Goal: Feedback & Contribution: Leave review/rating

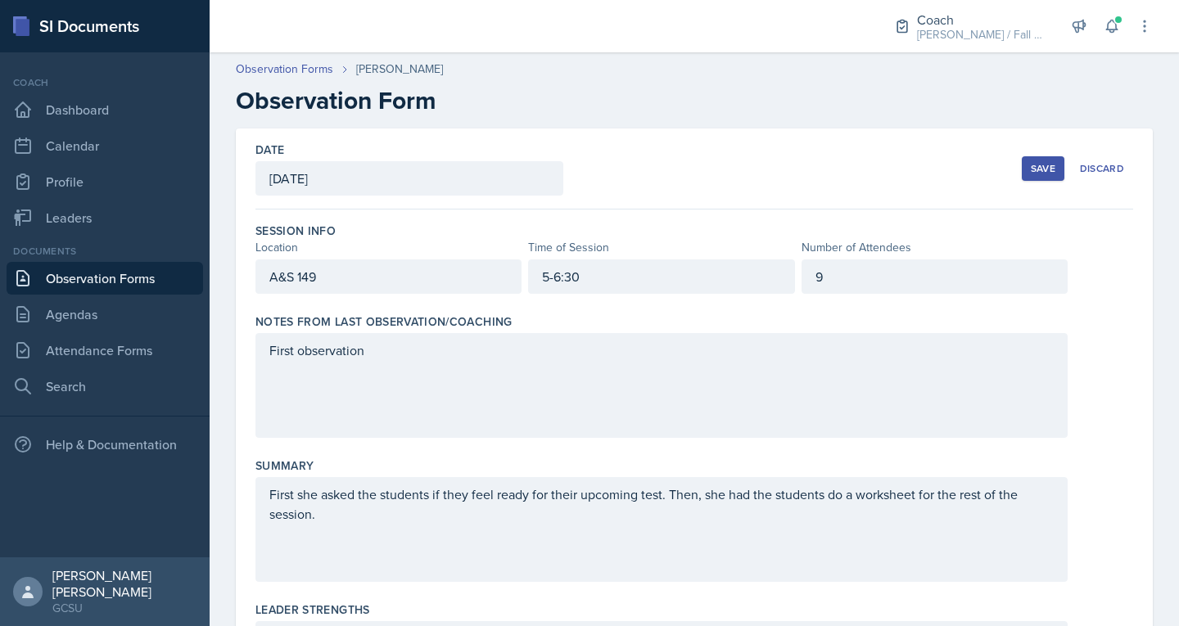
scroll to position [2137, 0]
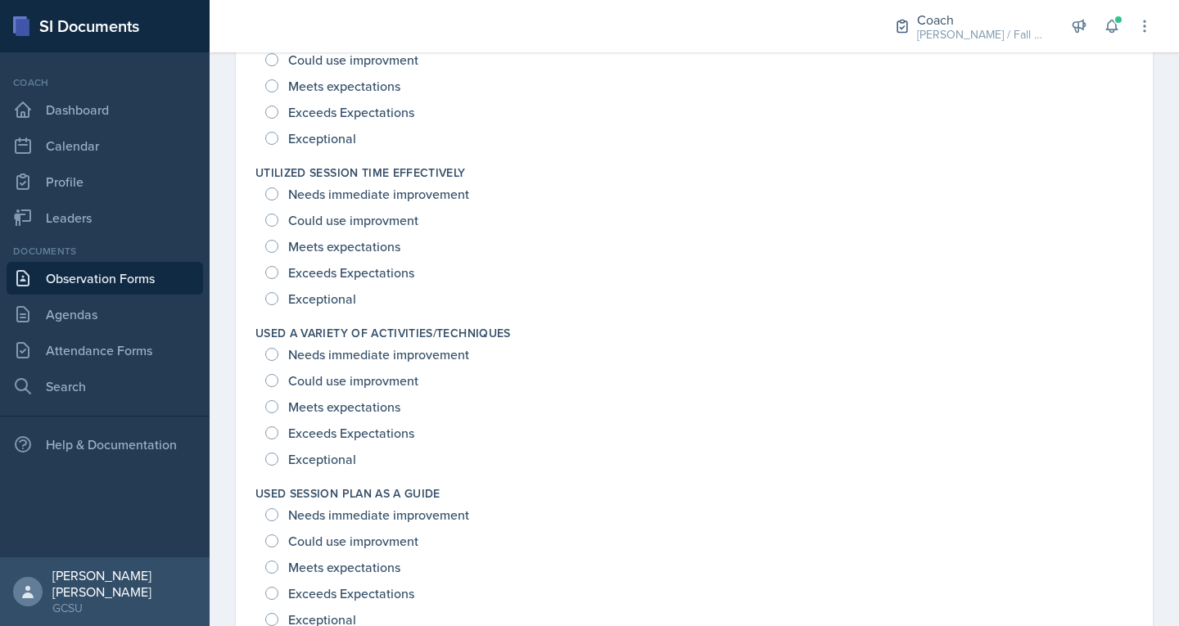
click at [318, 383] on span "Could use improvment" at bounding box center [353, 381] width 130 height 16
click at [278, 383] on input "Could use improvment" at bounding box center [271, 380] width 13 height 13
radio input "true"
click at [338, 278] on span "Exceeds Expectations" at bounding box center [351, 273] width 126 height 16
click at [278, 278] on input "Exceeds Expectations" at bounding box center [271, 272] width 13 height 13
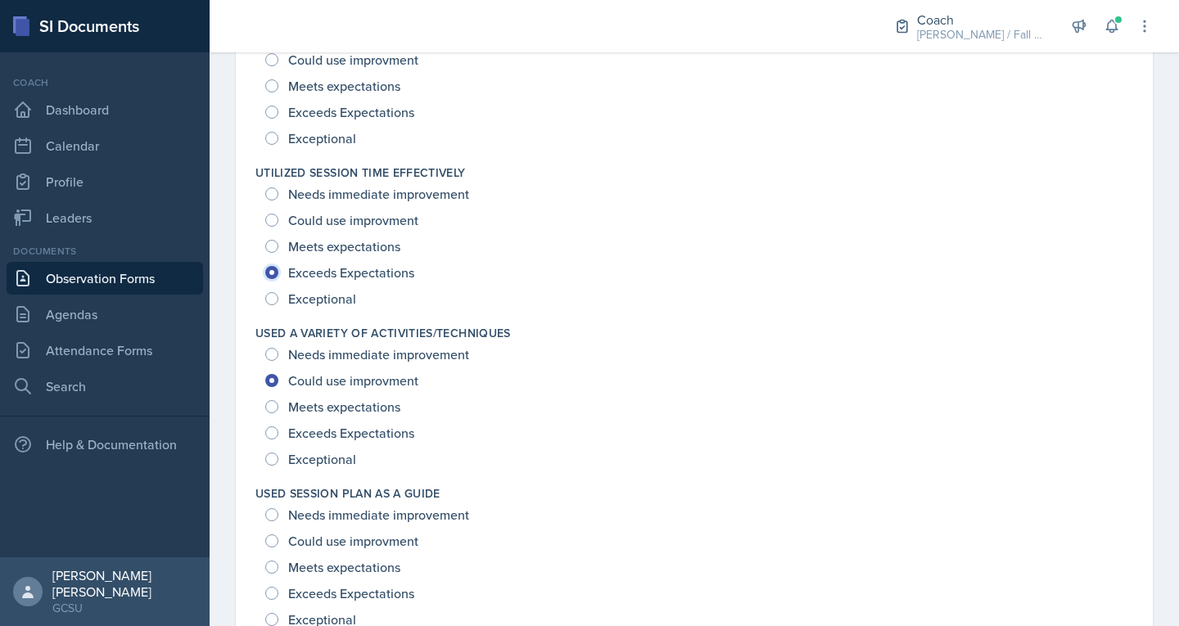
radio input "true"
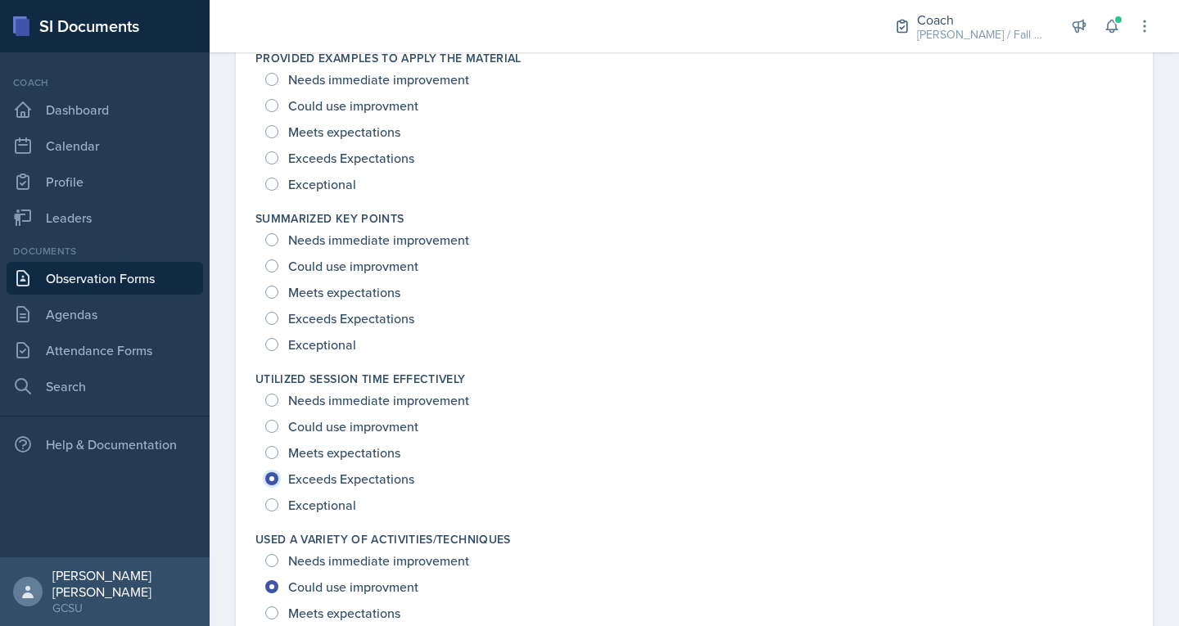
scroll to position [1926, 0]
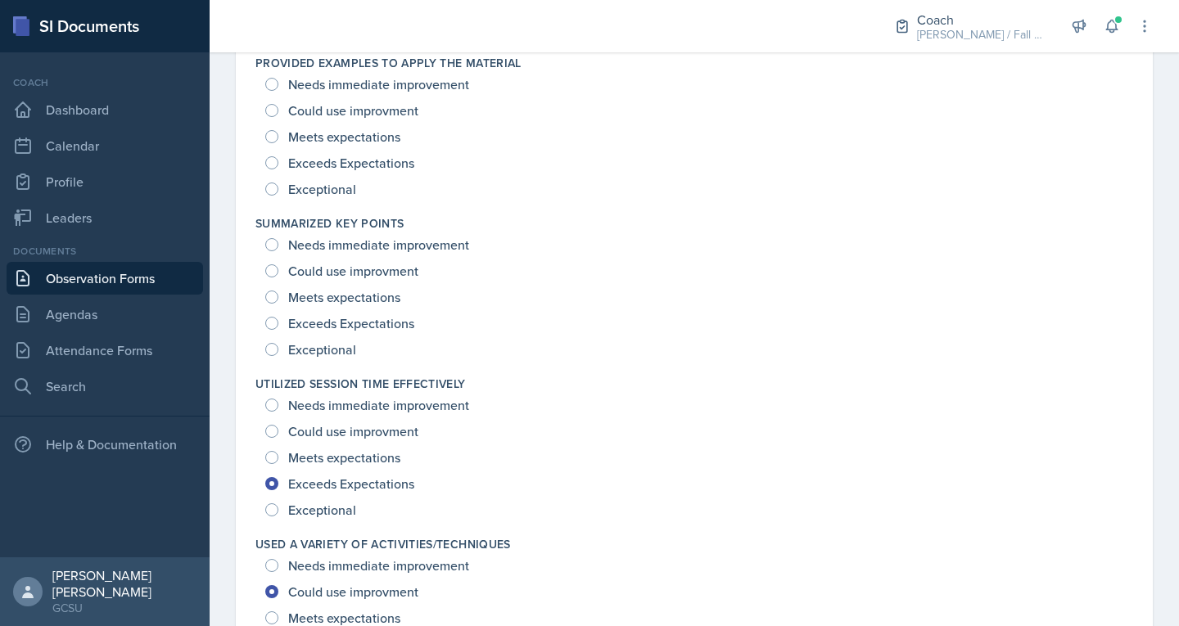
click at [319, 322] on span "Exceeds Expectations" at bounding box center [351, 323] width 126 height 16
click at [278, 322] on input "Exceeds Expectations" at bounding box center [271, 323] width 13 height 13
radio input "true"
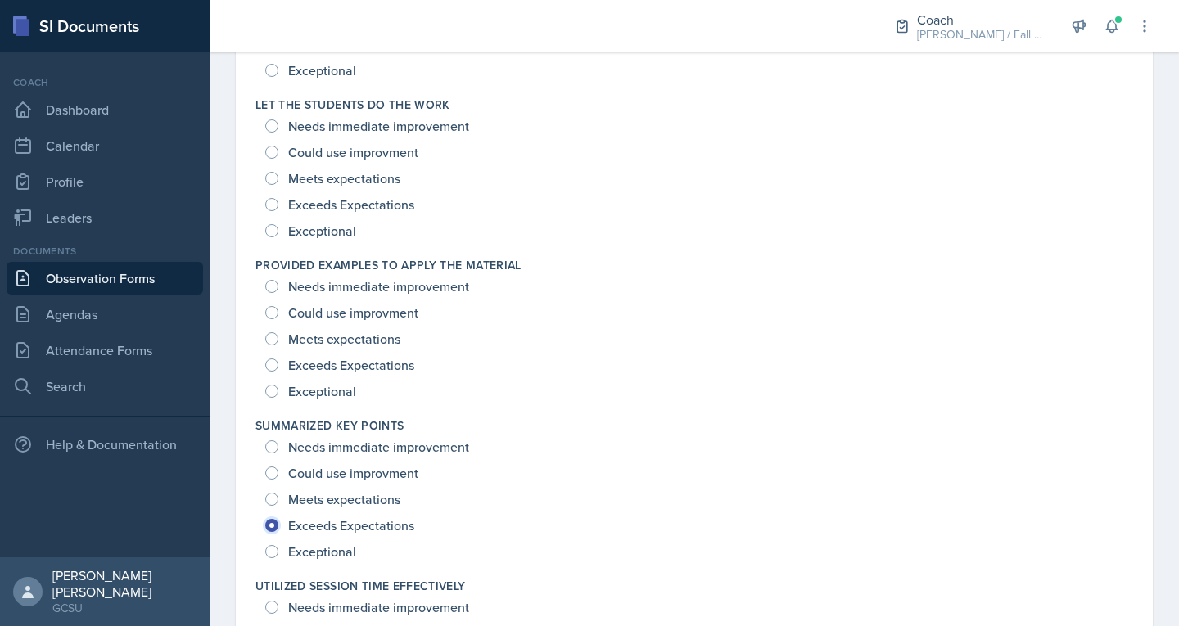
scroll to position [1717, 0]
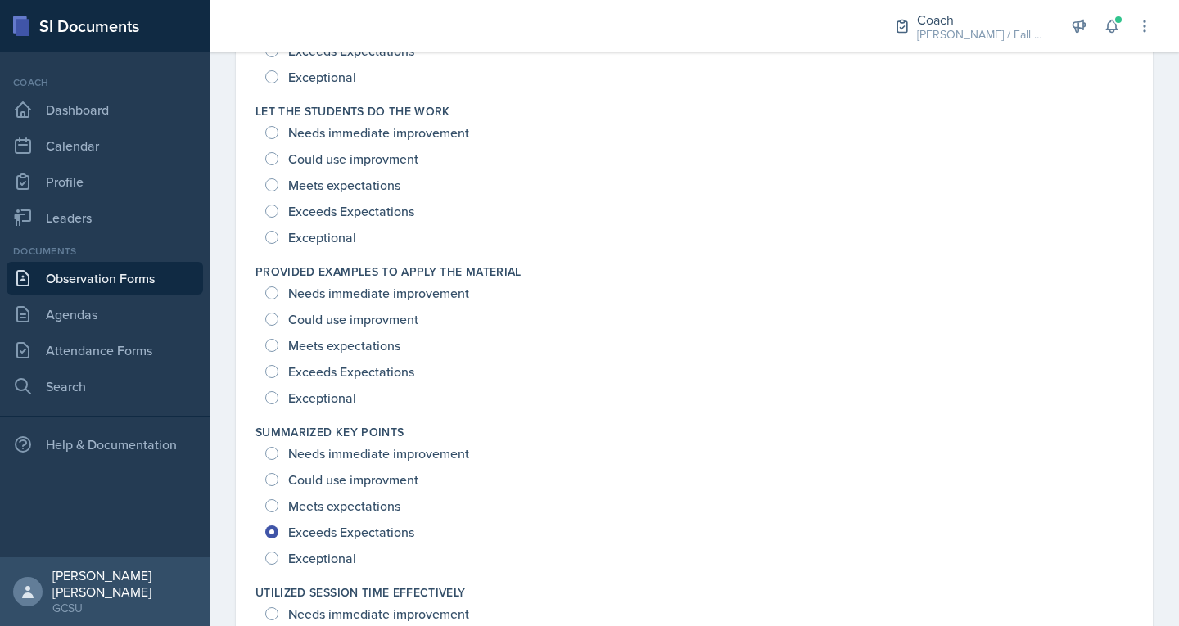
click at [319, 371] on span "Exceeds Expectations" at bounding box center [351, 372] width 126 height 16
click at [278, 371] on input "Exceeds Expectations" at bounding box center [271, 371] width 13 height 13
radio input "true"
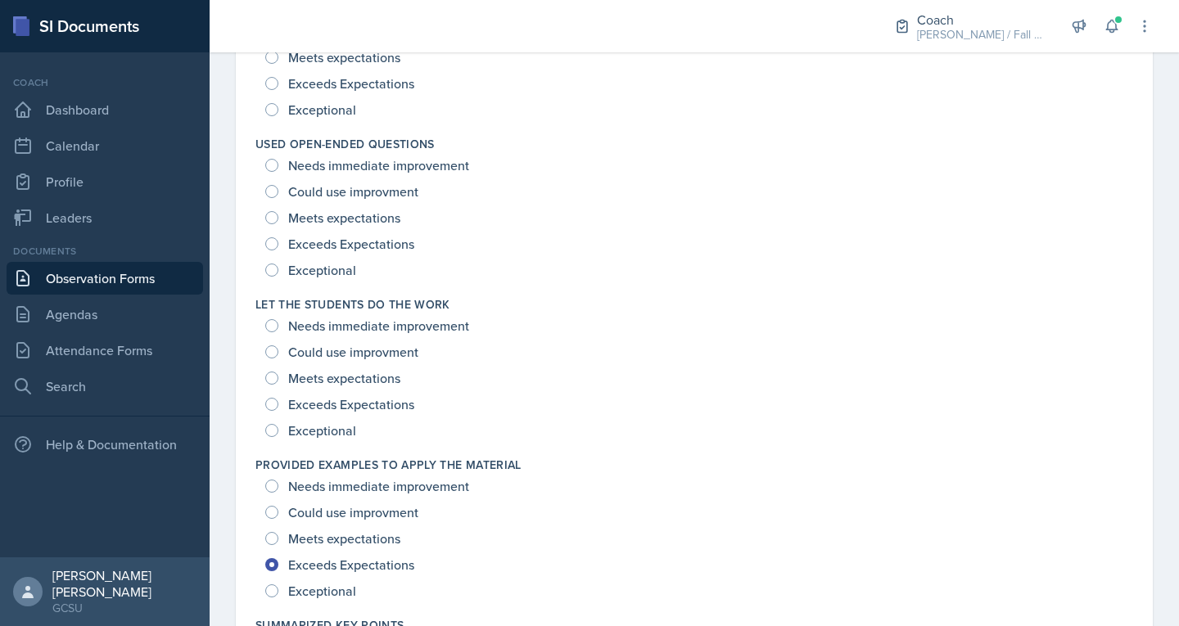
click at [332, 400] on span "Exceeds Expectations" at bounding box center [351, 404] width 126 height 16
click at [278, 400] on input "Exceeds Expectations" at bounding box center [271, 404] width 13 height 13
radio input "true"
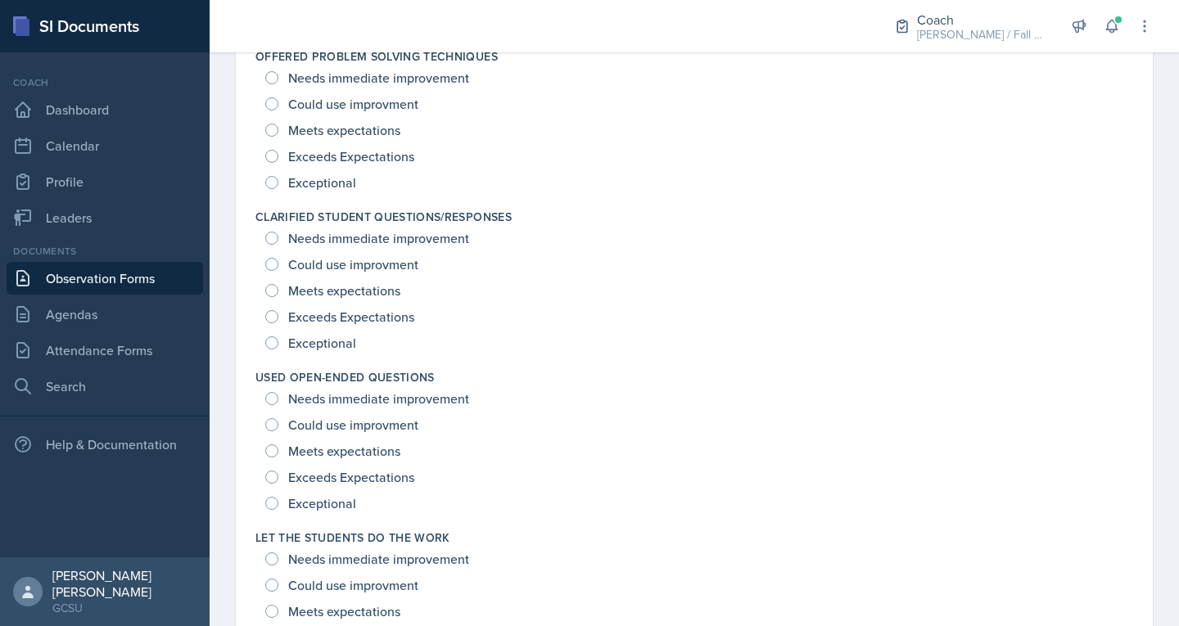
scroll to position [1289, 0]
click at [328, 449] on span "Meets expectations" at bounding box center [344, 453] width 112 height 16
click at [278, 449] on input "Meets expectations" at bounding box center [271, 452] width 13 height 13
radio input "true"
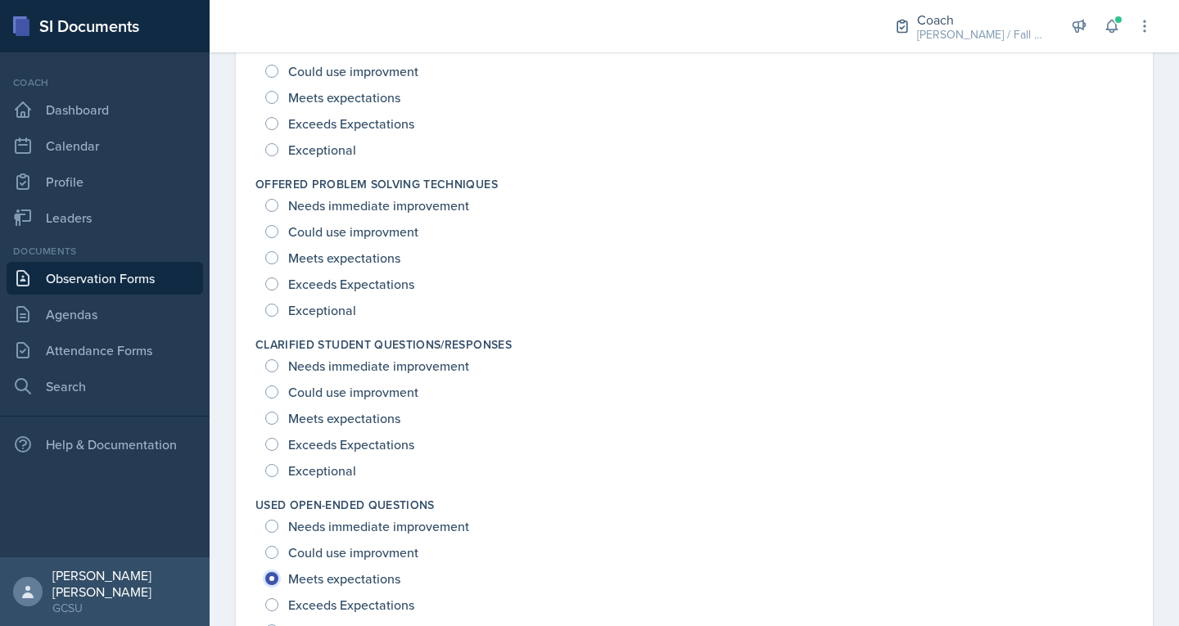
scroll to position [1162, 0]
drag, startPoint x: 369, startPoint y: 409, endPoint x: 342, endPoint y: 414, distance: 26.5
drag, startPoint x: 342, startPoint y: 414, endPoint x: 330, endPoint y: 448, distance: 36.5
click at [330, 448] on span "Exceeds Expectations" at bounding box center [351, 445] width 126 height 16
click at [278, 448] on input "Exceeds Expectations" at bounding box center [271, 445] width 13 height 13
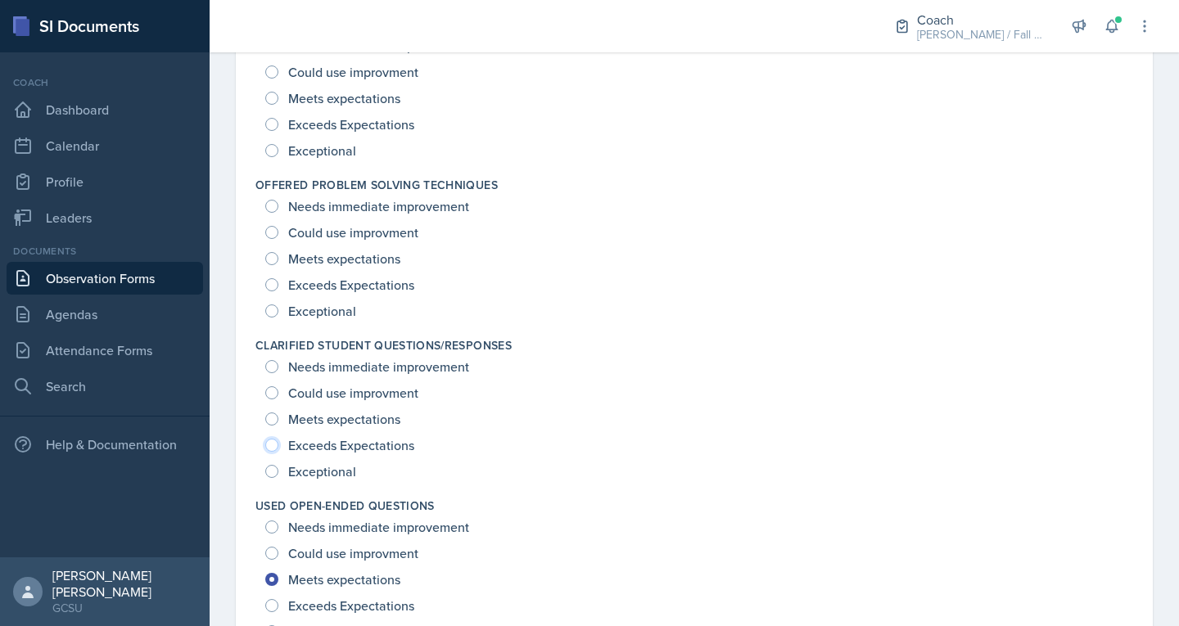
radio input "true"
click at [332, 280] on span "Exceeds Expectations" at bounding box center [351, 285] width 126 height 16
click at [278, 280] on input "Exceeds Expectations" at bounding box center [271, 284] width 13 height 13
radio input "true"
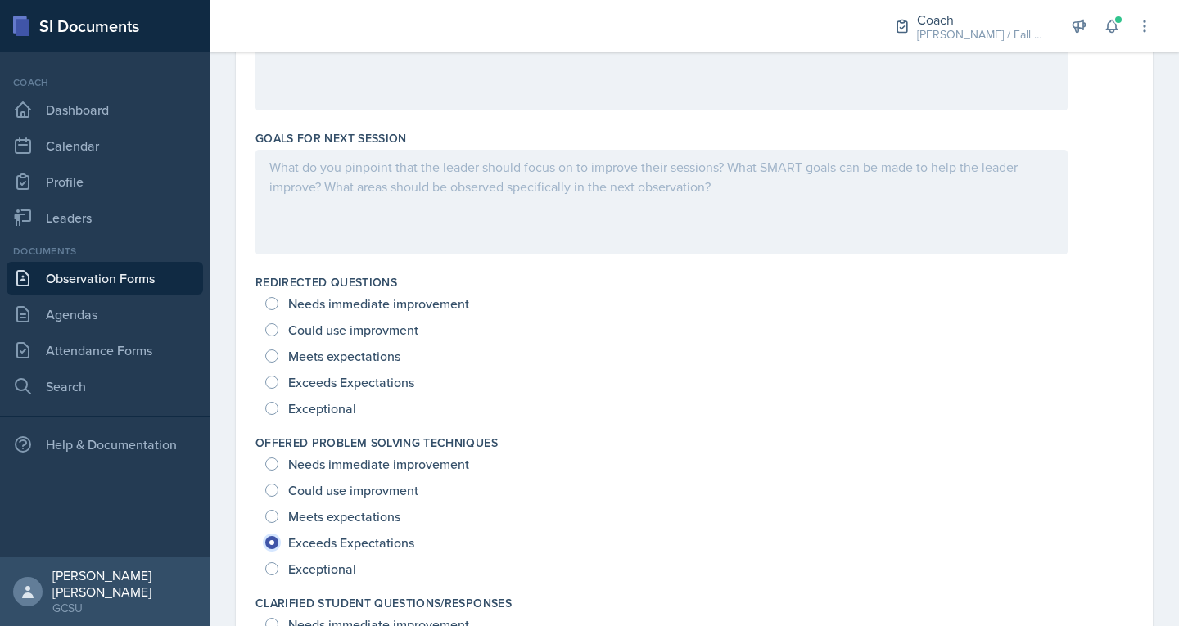
scroll to position [903, 0]
click at [330, 359] on span "Meets expectations" at bounding box center [344, 357] width 112 height 16
click at [278, 359] on input "Meets expectations" at bounding box center [271, 356] width 13 height 13
radio input "true"
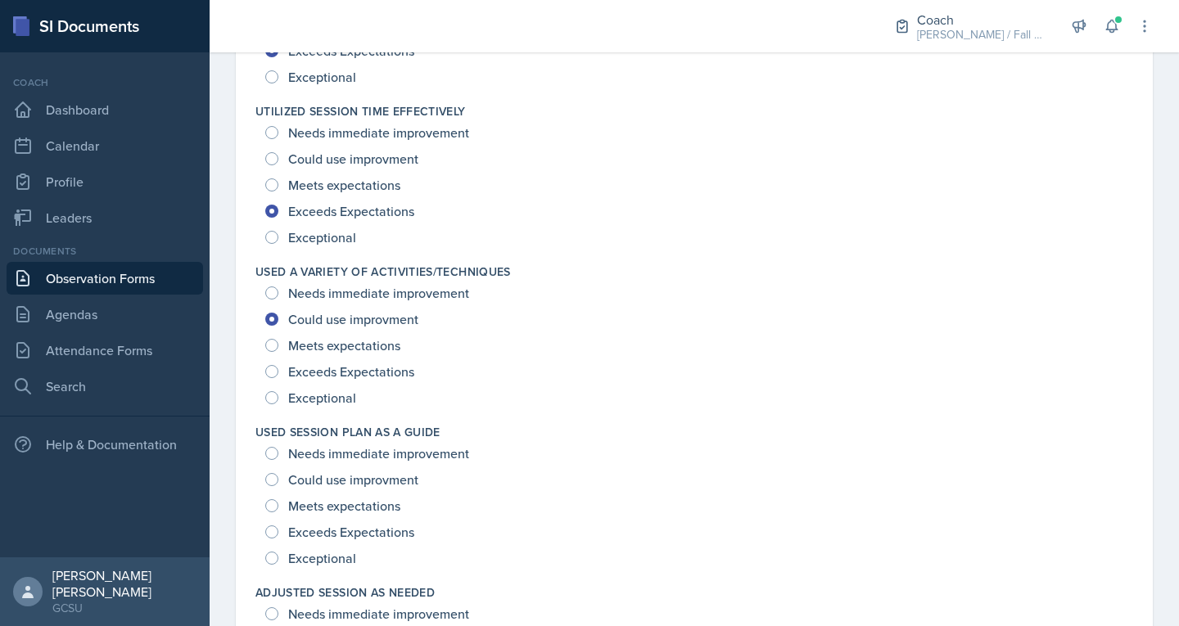
scroll to position [2363, 0]
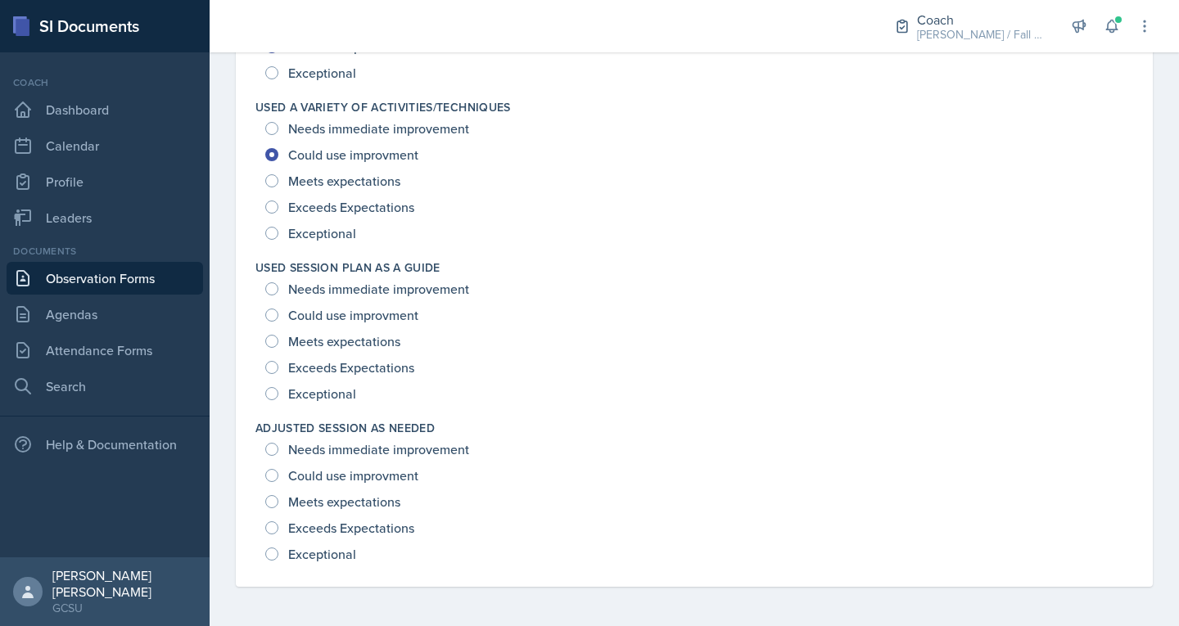
click at [323, 377] on div "Exceeds Expectations" at bounding box center [341, 368] width 152 height 26
click at [324, 399] on span "Exceptional" at bounding box center [322, 394] width 68 height 16
click at [278, 399] on input "Exceptional" at bounding box center [271, 393] width 13 height 13
radio input "true"
click at [334, 505] on span "Meets expectations" at bounding box center [344, 502] width 112 height 16
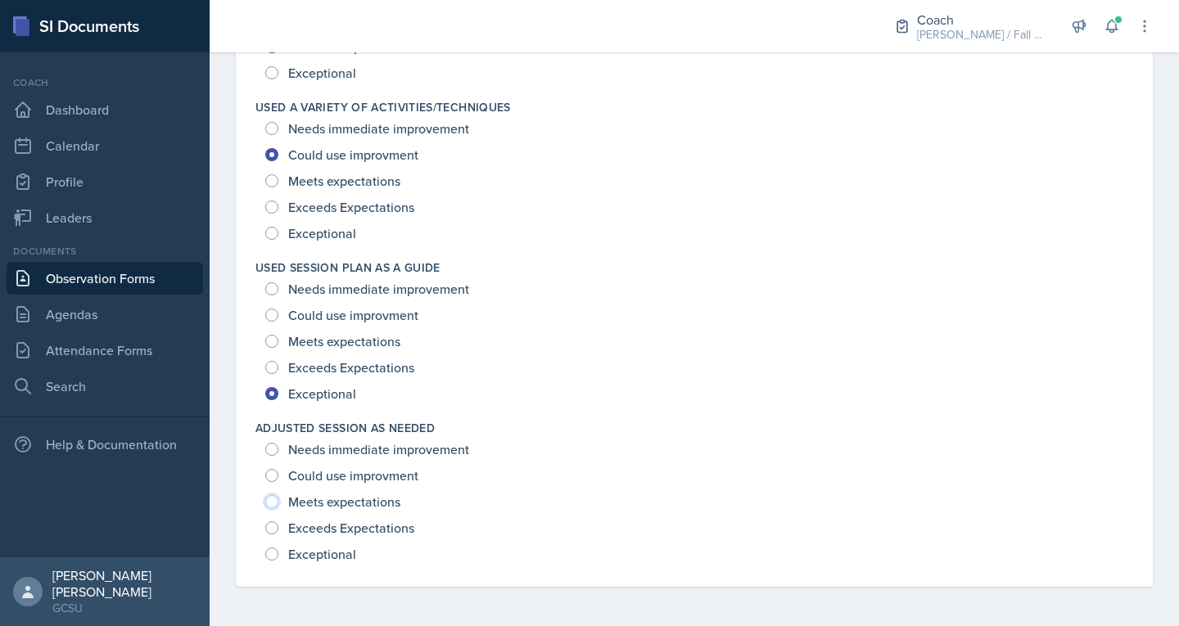
click at [278, 505] on input "Meets expectations" at bounding box center [271, 501] width 13 height 13
radio input "true"
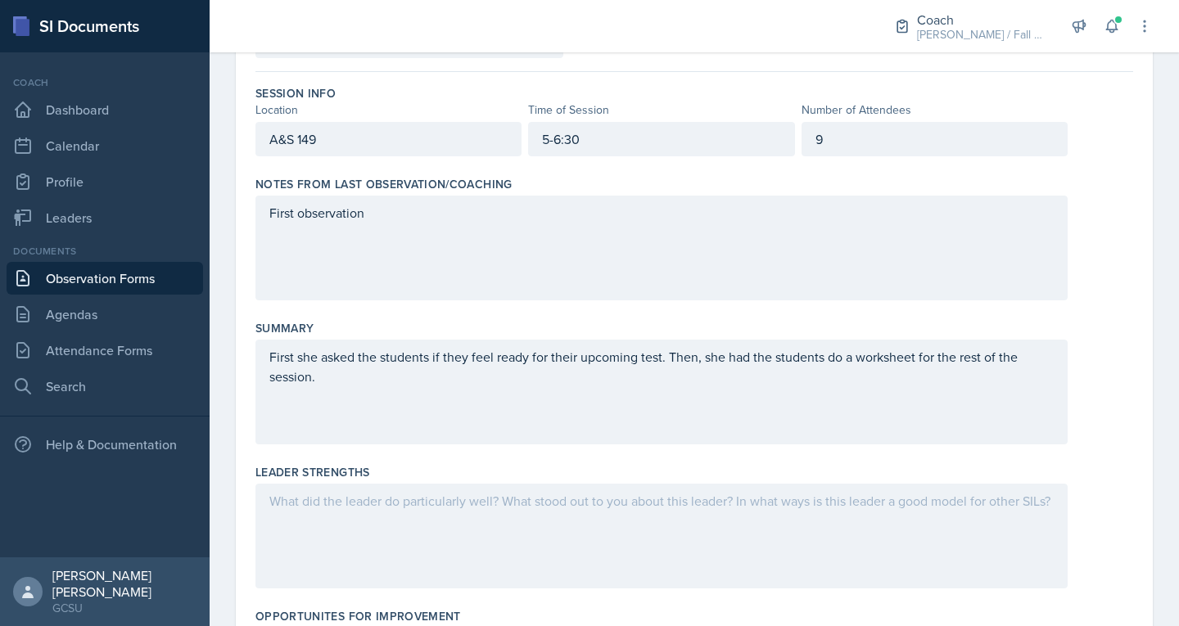
scroll to position [166, 0]
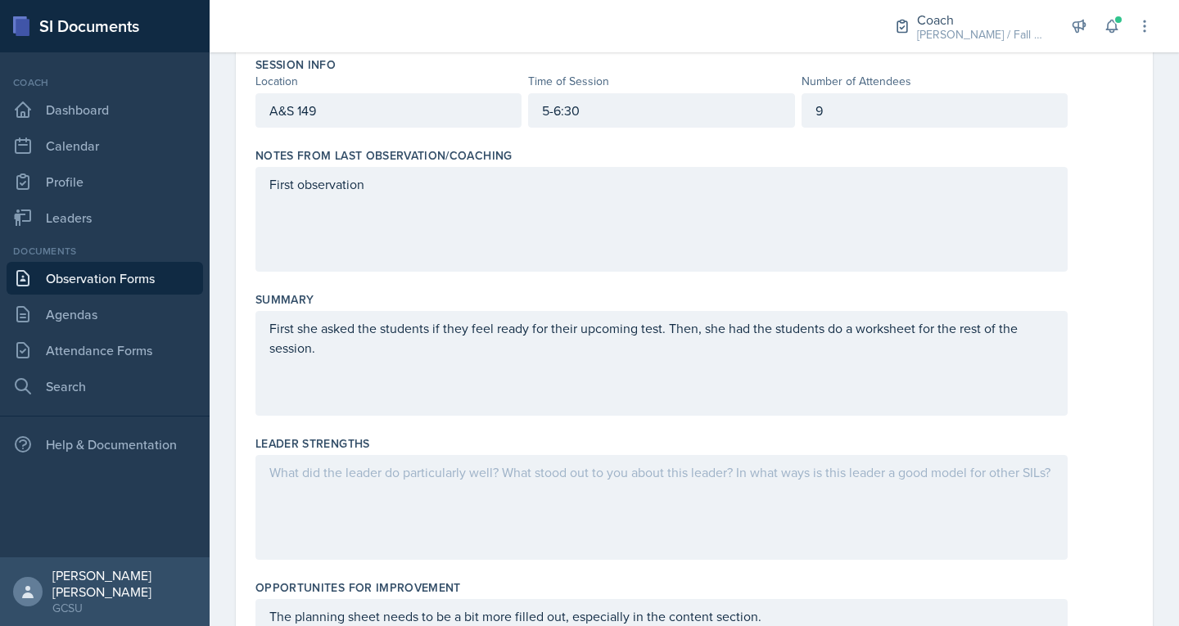
click at [308, 482] on p at bounding box center [661, 473] width 785 height 20
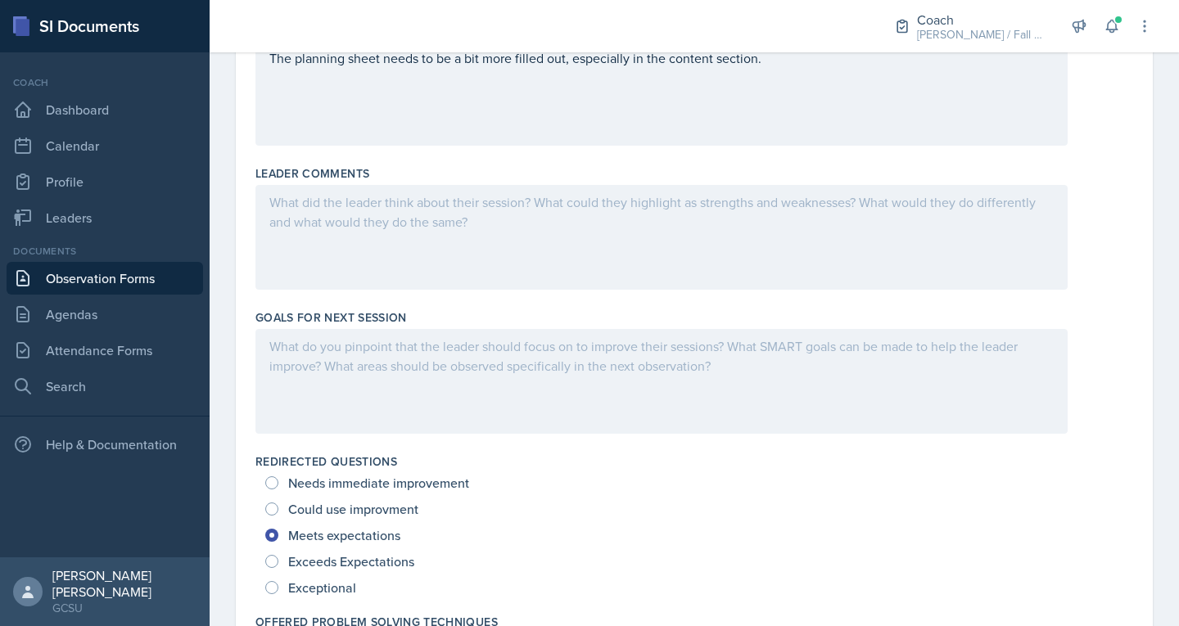
click at [340, 352] on p at bounding box center [661, 347] width 785 height 20
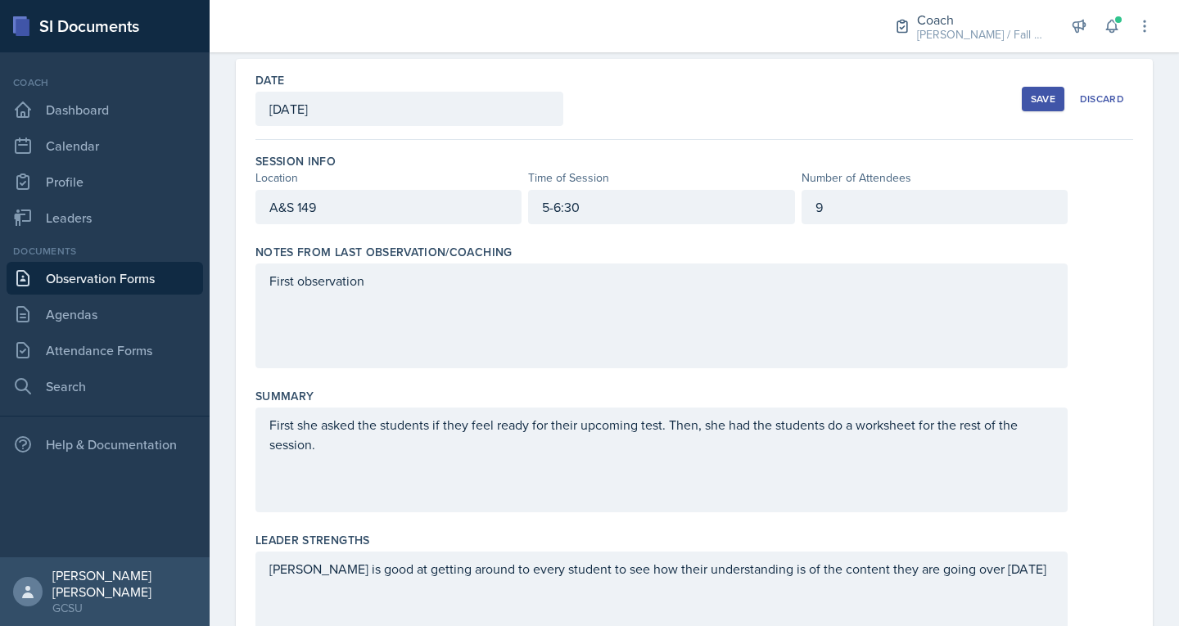
scroll to position [0, 0]
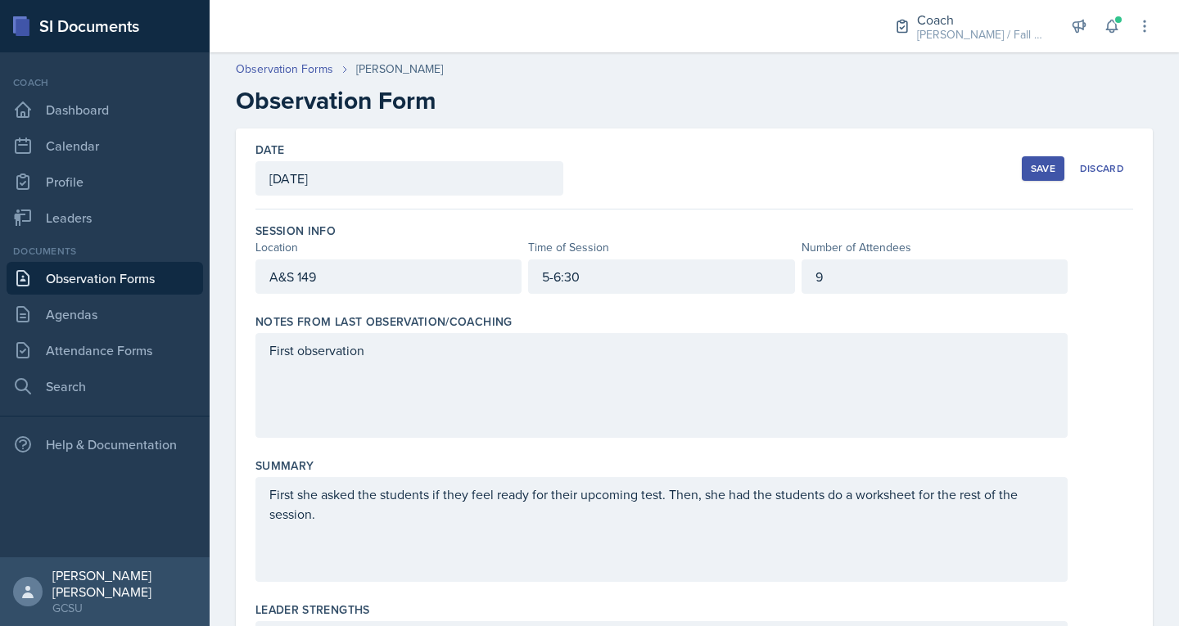
click at [848, 287] on div "9" at bounding box center [935, 277] width 266 height 34
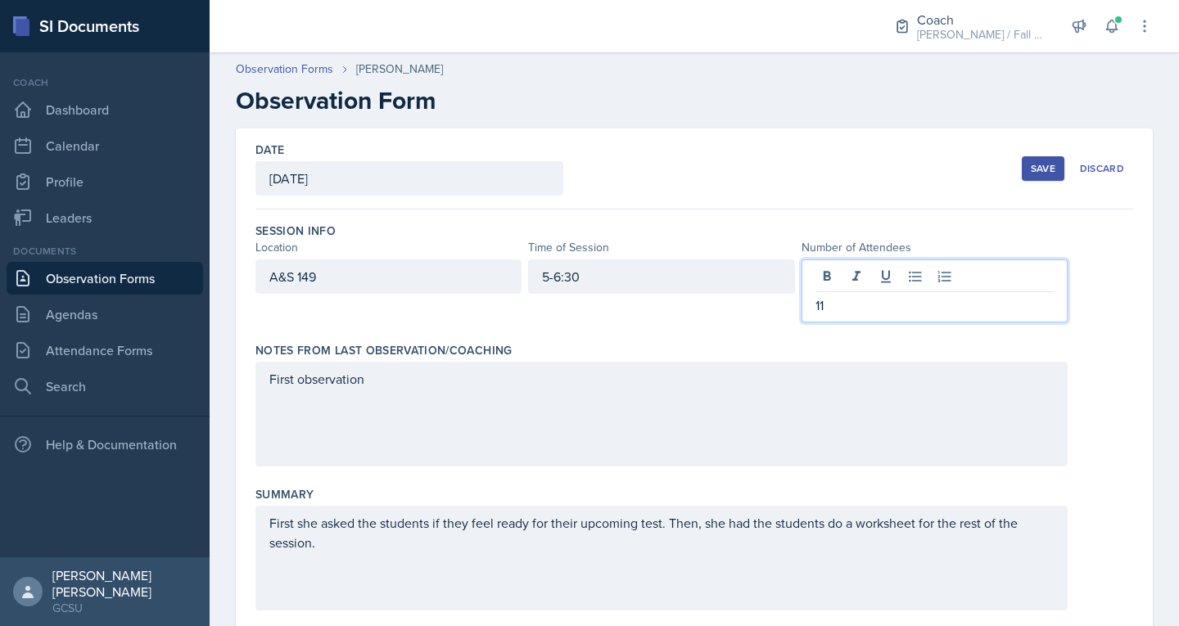
scroll to position [105, 0]
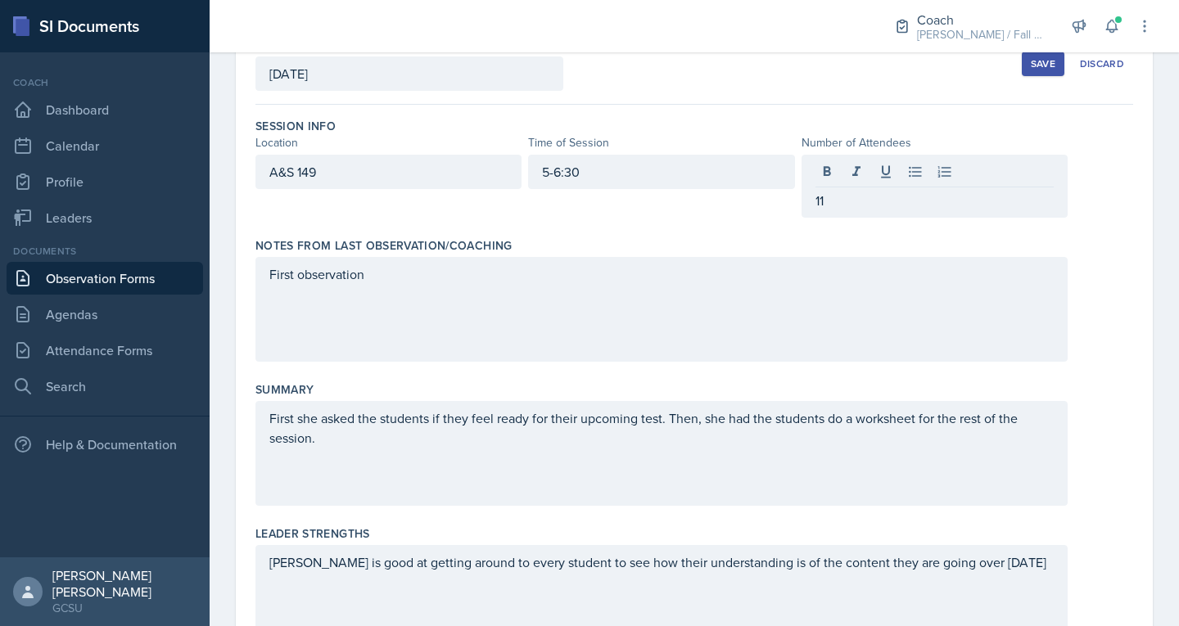
click at [1033, 70] on div "Save" at bounding box center [1043, 63] width 25 height 13
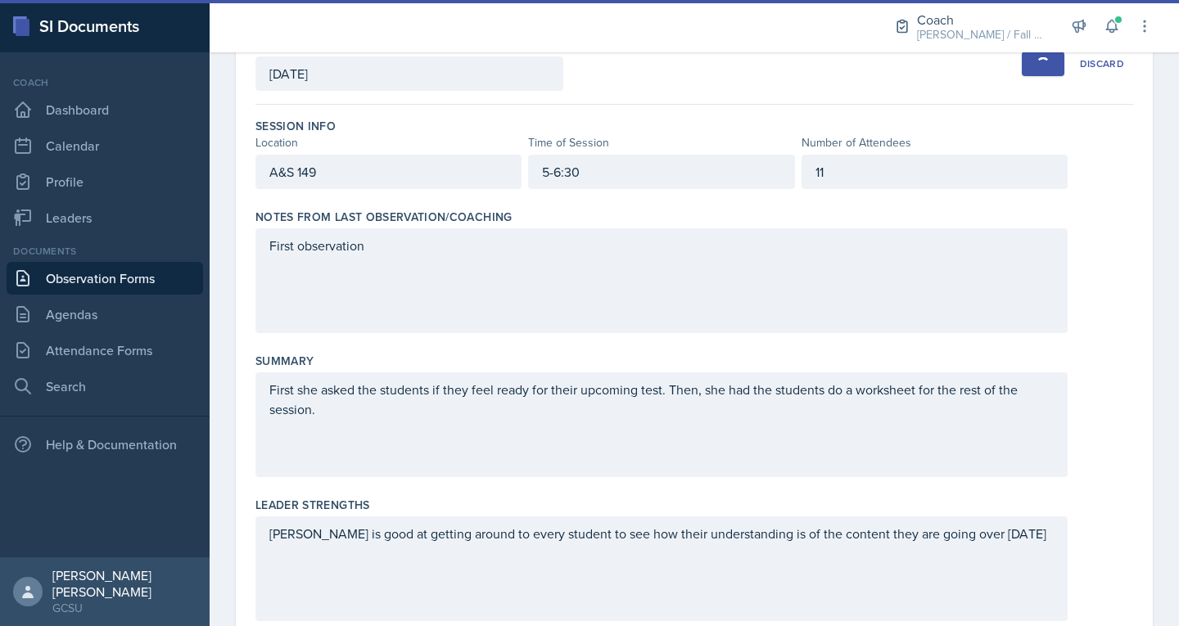
scroll to position [104, 0]
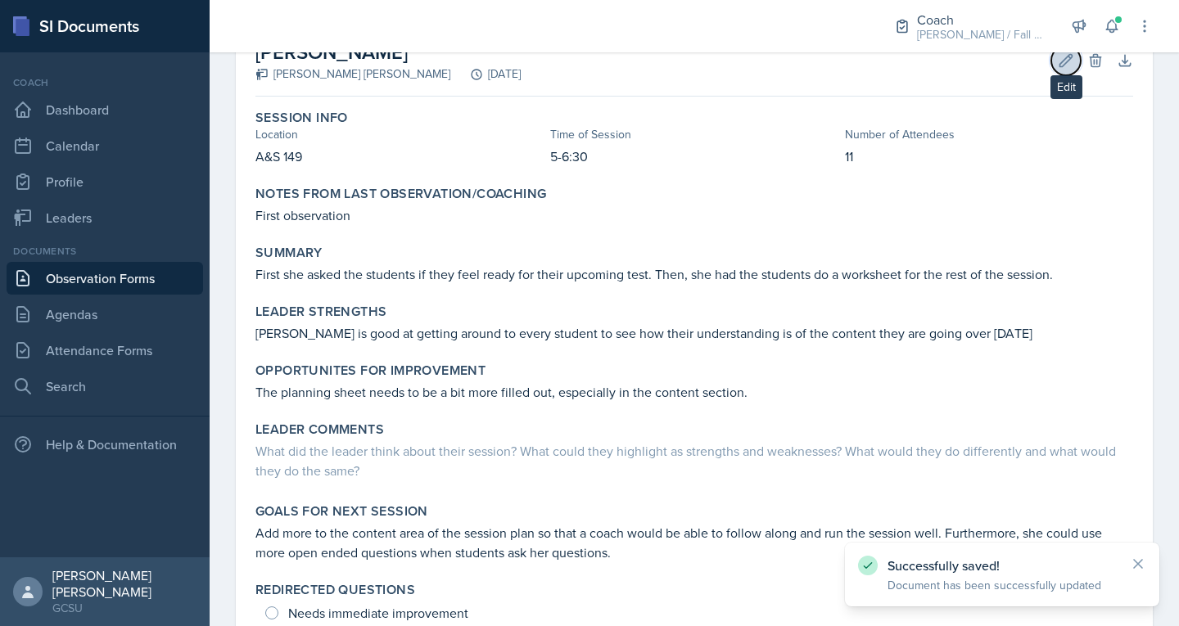
click at [1051, 68] on button "Edit" at bounding box center [1065, 60] width 29 height 29
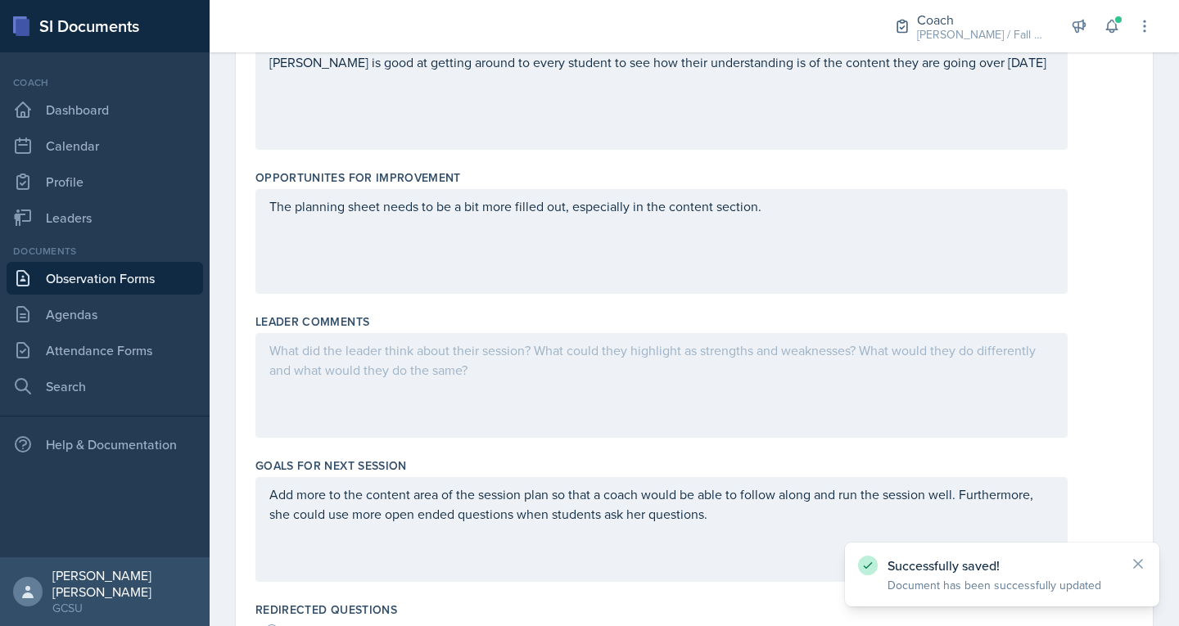
click at [543, 390] on div at bounding box center [661, 385] width 812 height 105
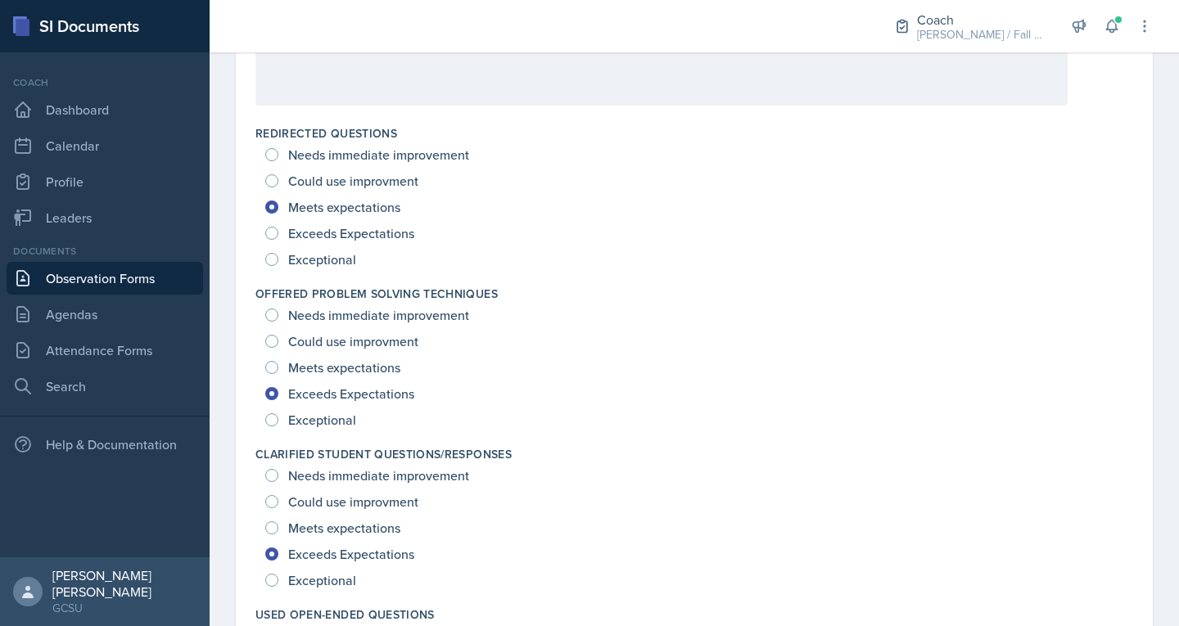
scroll to position [0, 0]
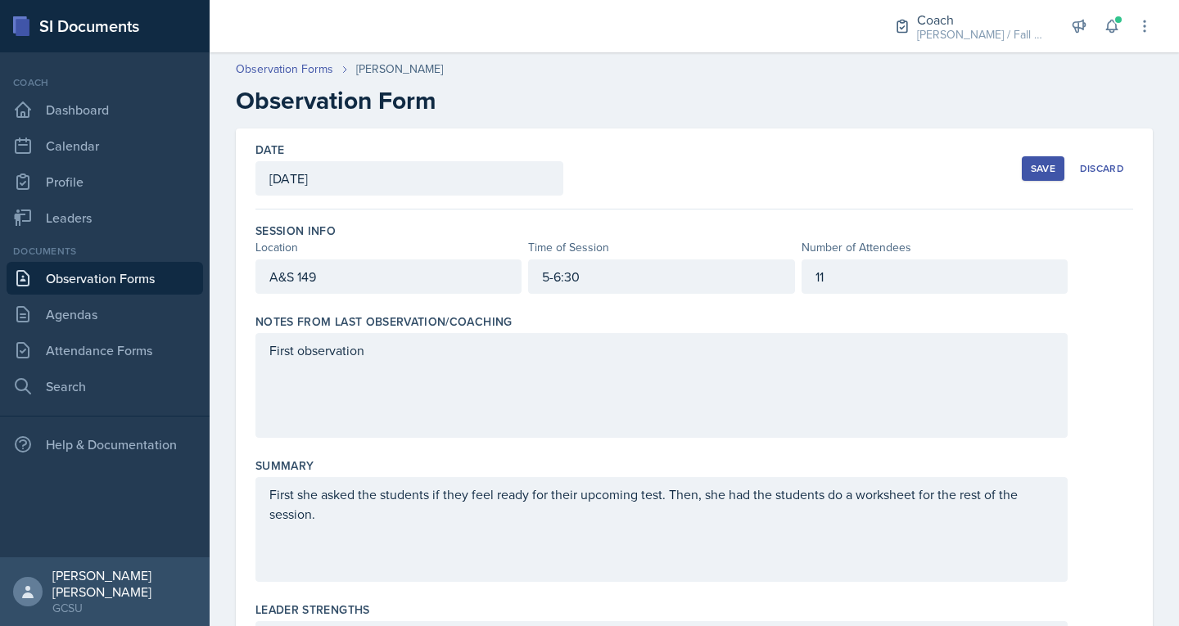
click at [1022, 174] on button "Save" at bounding box center [1043, 168] width 43 height 25
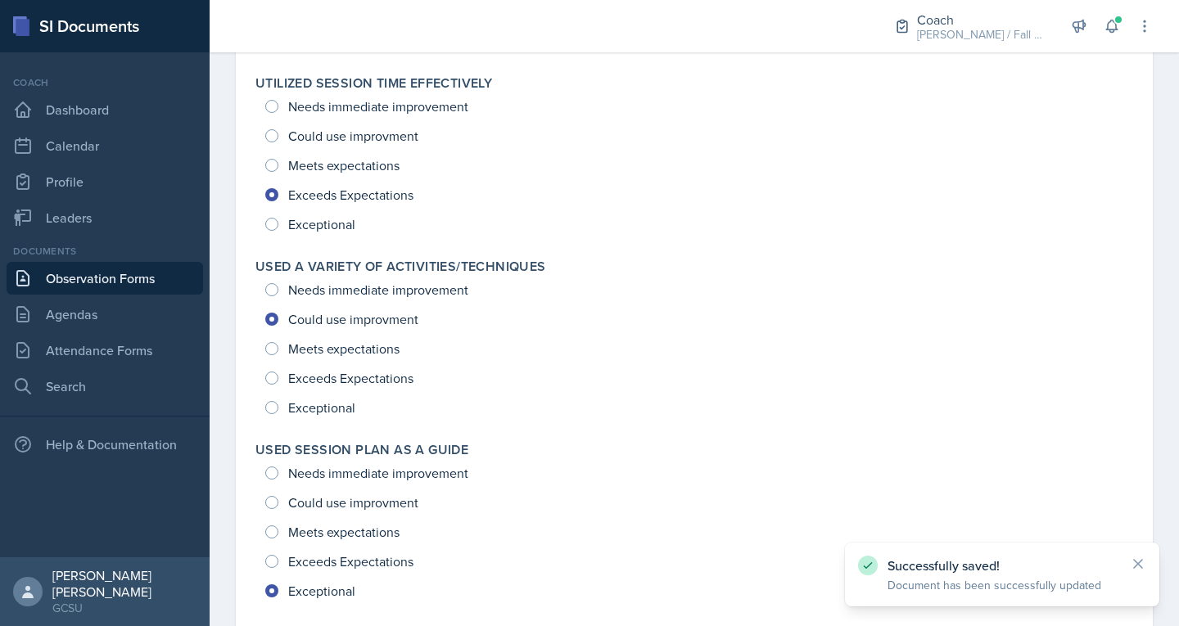
scroll to position [2148, 0]
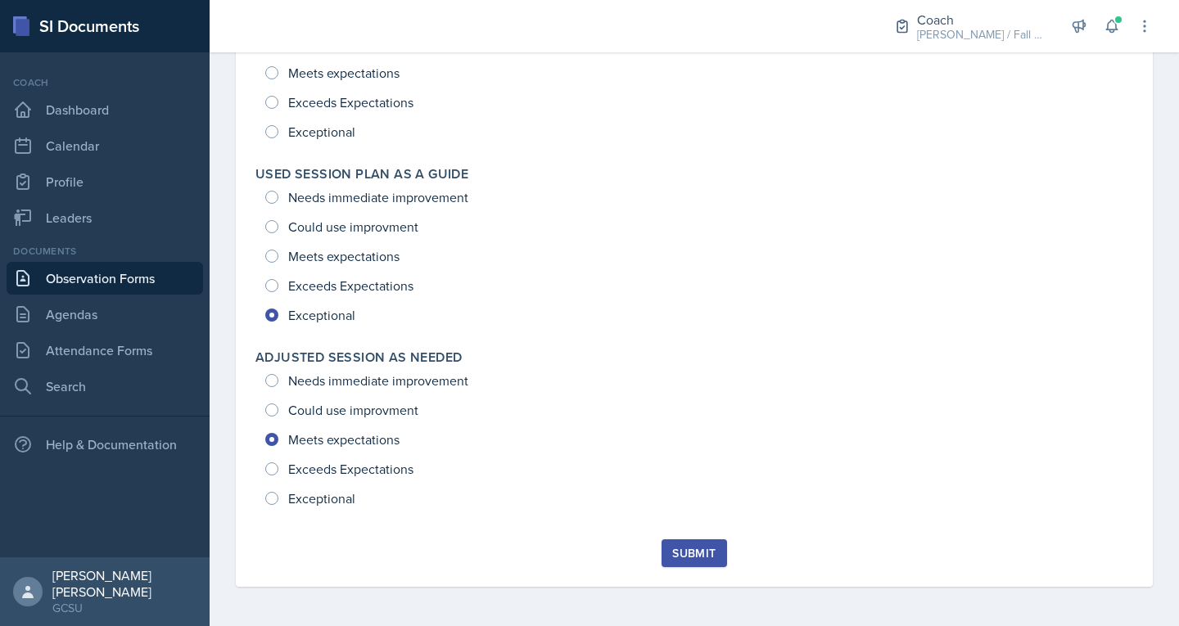
click at [685, 549] on div "Submit" at bounding box center [693, 553] width 43 height 13
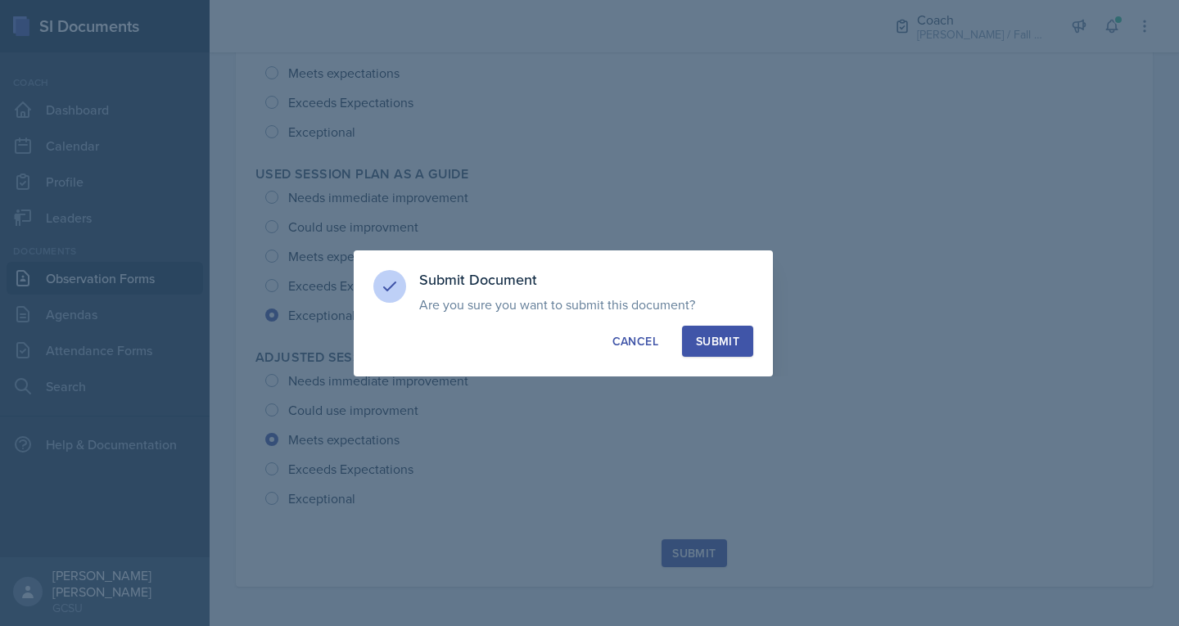
click at [739, 335] on button "Submit" at bounding box center [717, 341] width 71 height 31
radio input "true"
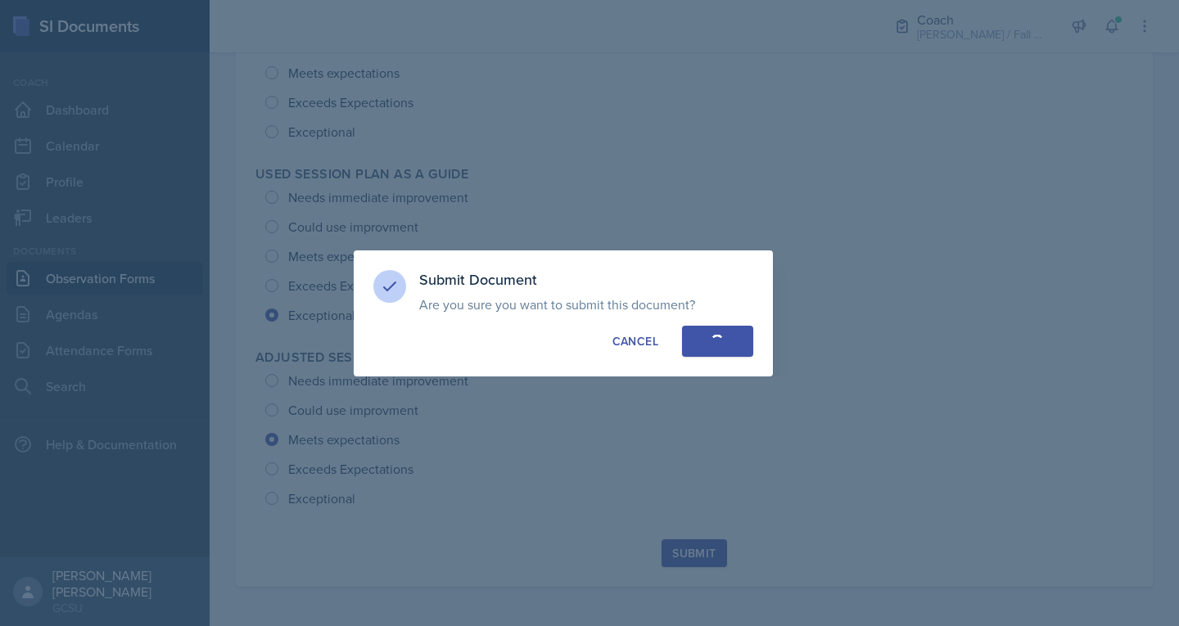
radio input "true"
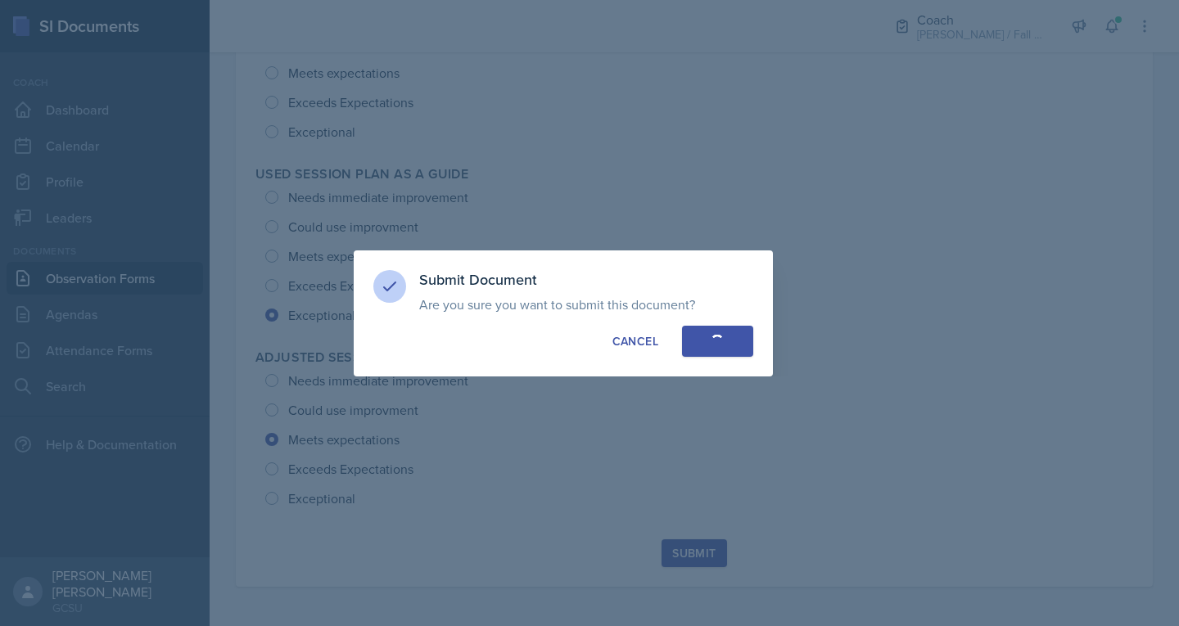
radio input "true"
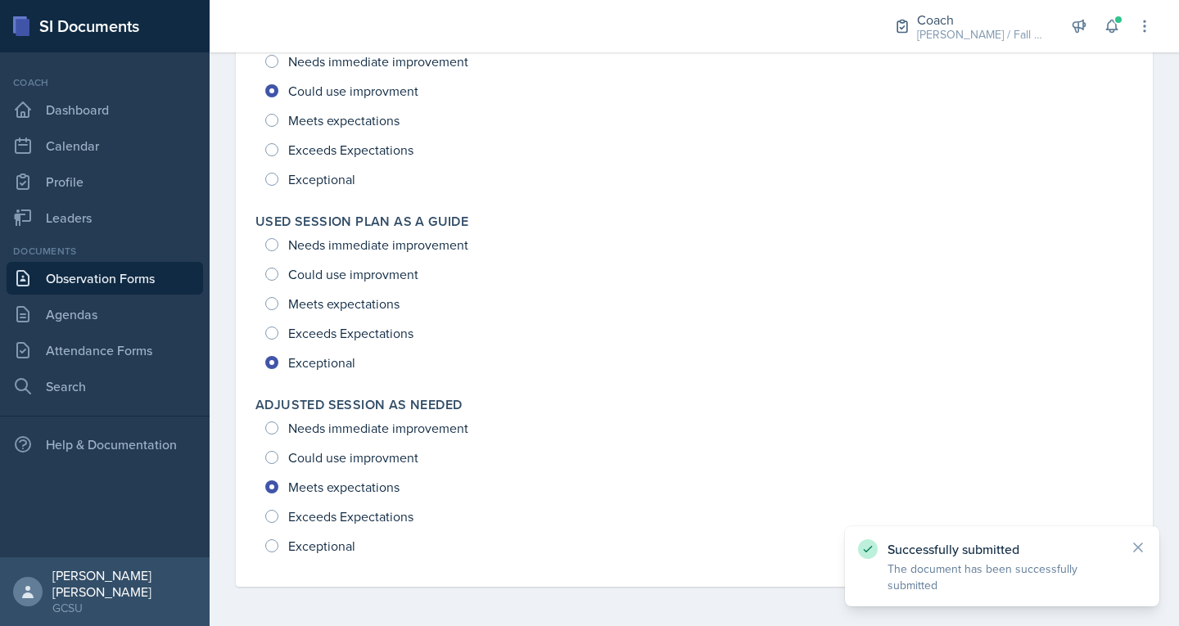
scroll to position [2100, 0]
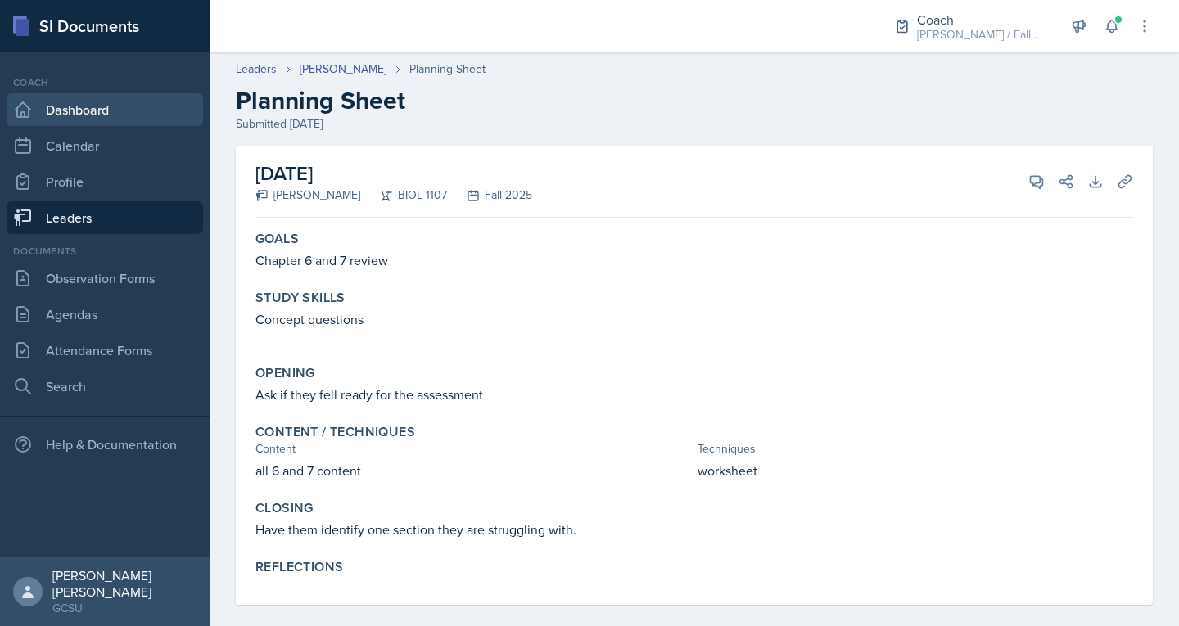
click at [79, 115] on link "Dashboard" at bounding box center [105, 109] width 197 height 33
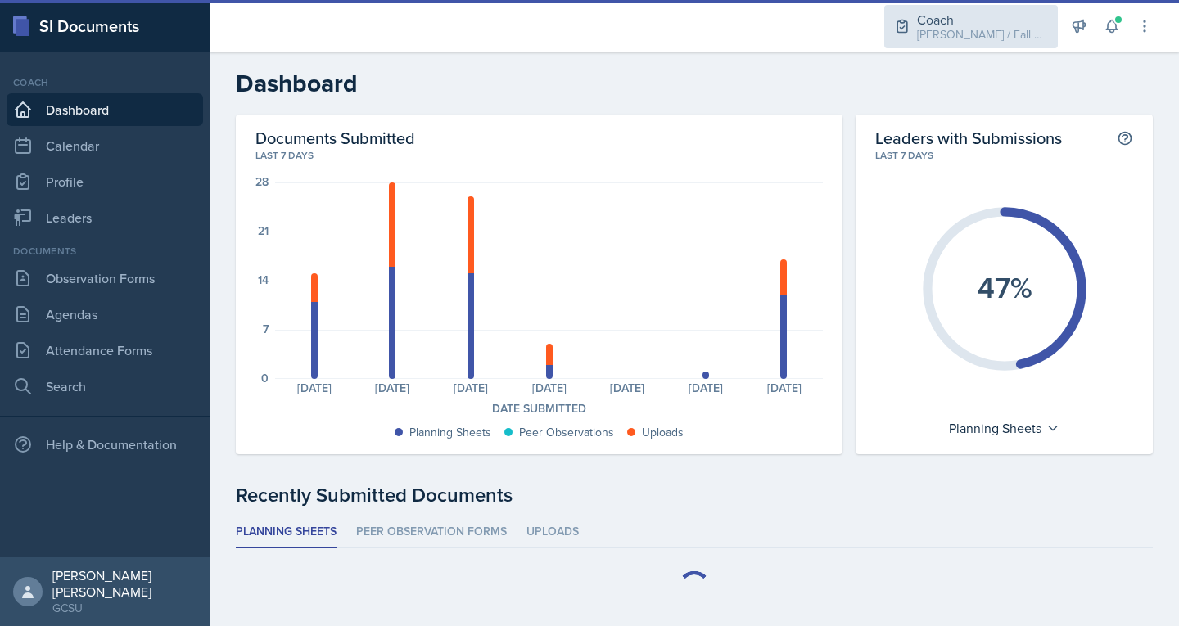
click at [1031, 43] on div "Coach BECK / Fall 2025" at bounding box center [971, 26] width 174 height 43
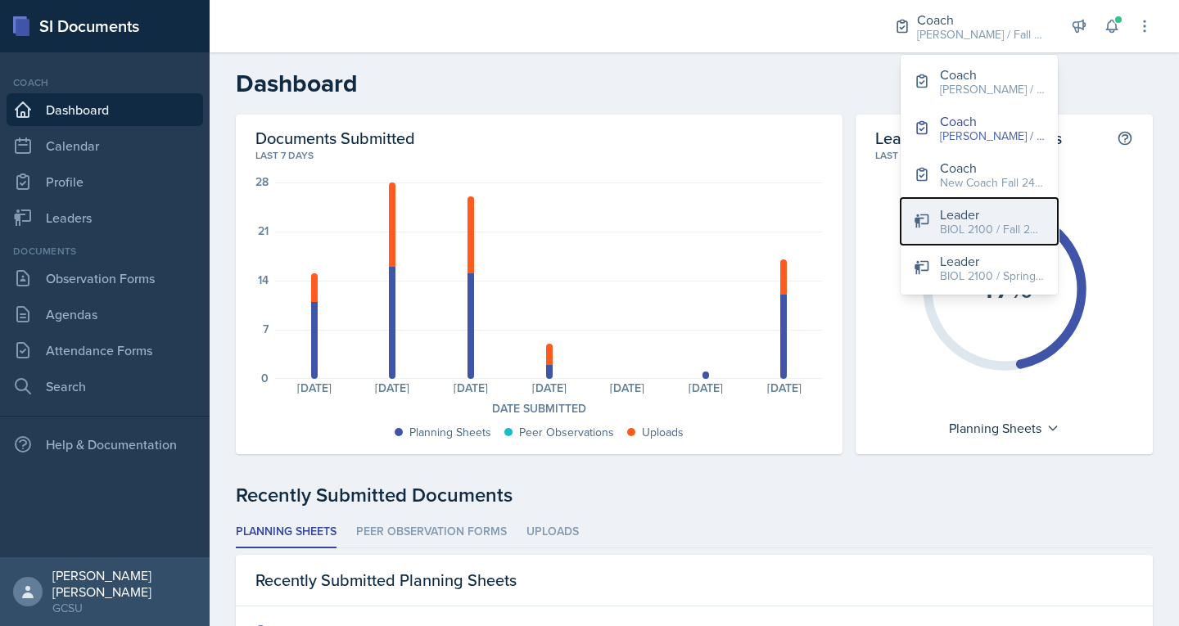
click at [988, 198] on button "Leader BIOL 2100 / Fall 2024" at bounding box center [979, 221] width 157 height 47
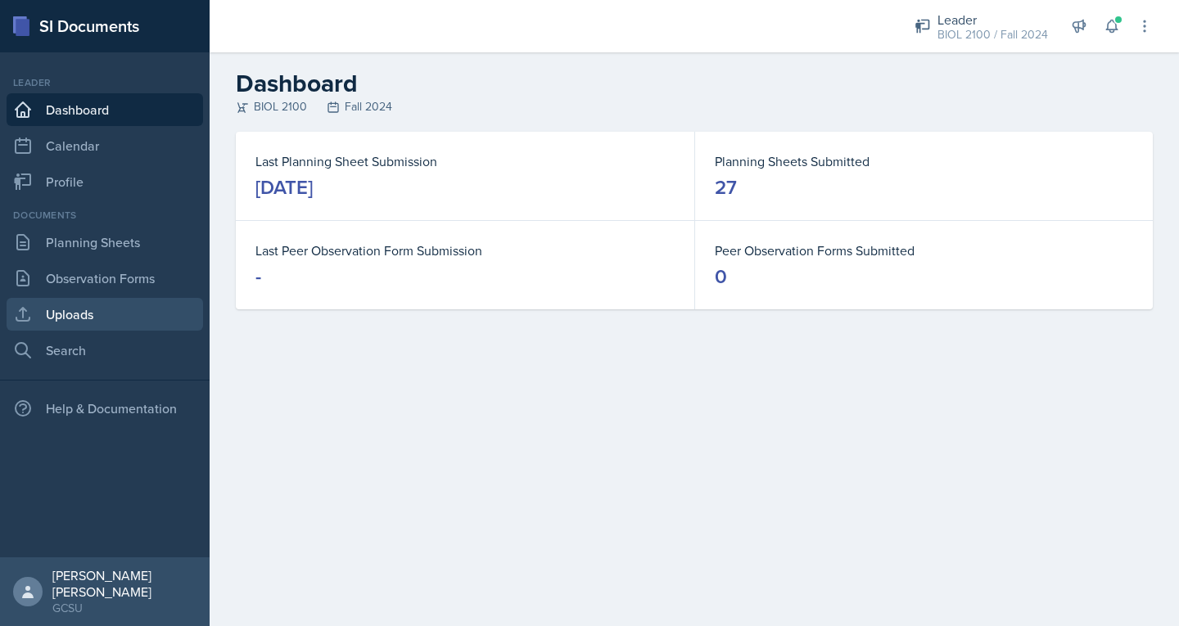
click at [95, 301] on link "Uploads" at bounding box center [105, 314] width 197 height 33
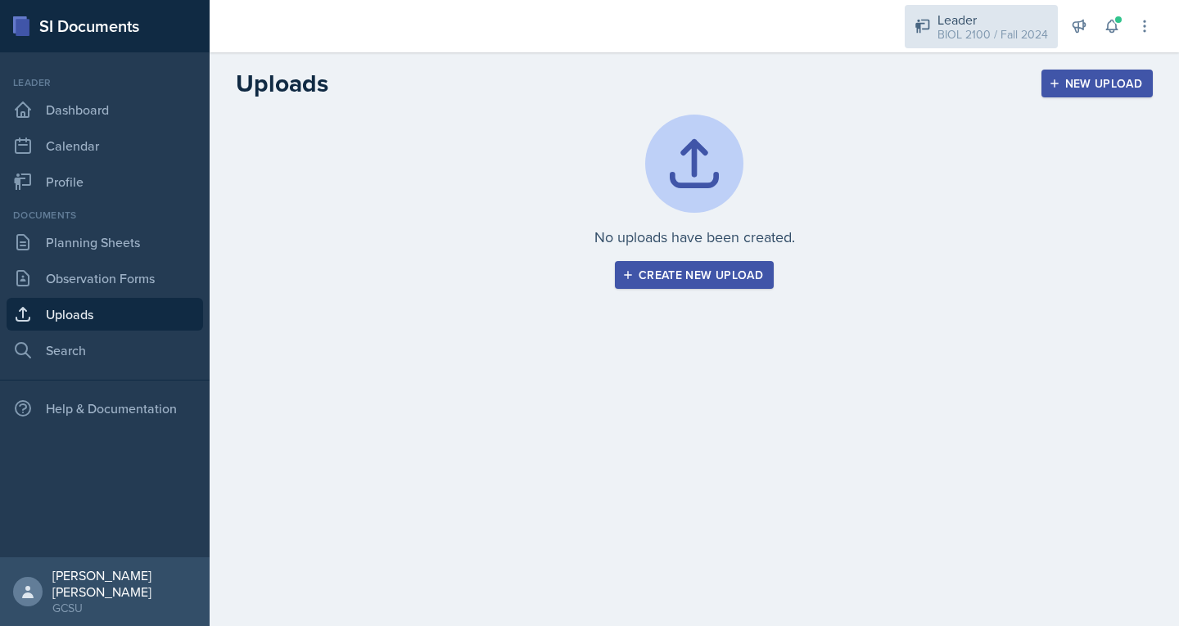
click at [962, 37] on div "BIOL 2100 / Fall 2024" at bounding box center [993, 34] width 111 height 17
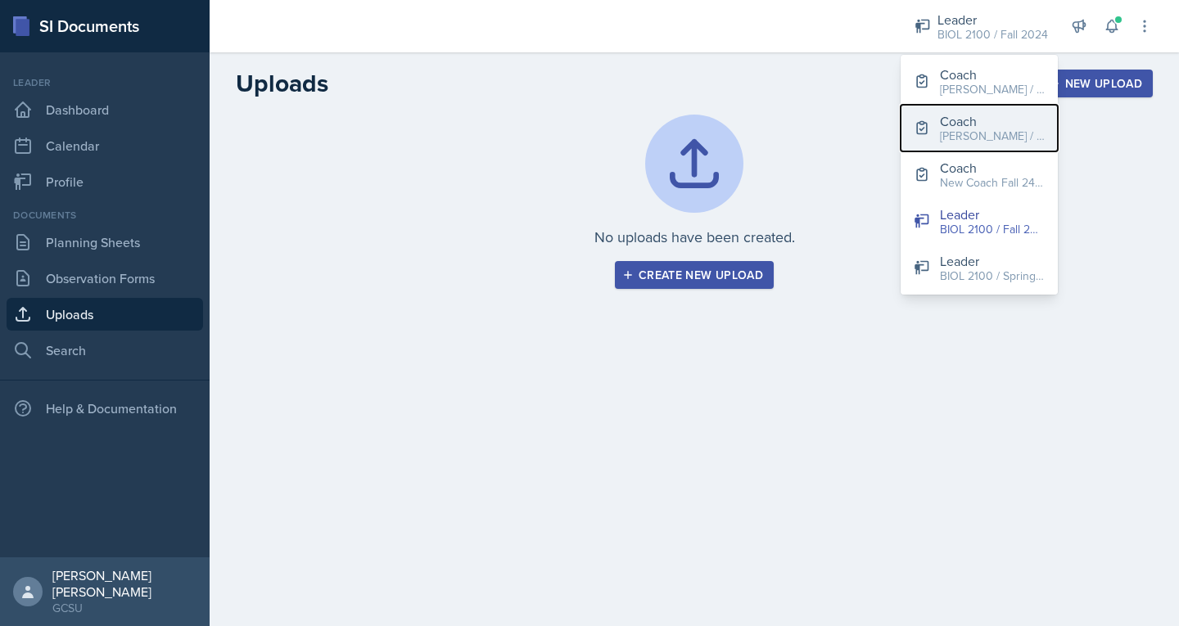
click at [925, 127] on icon at bounding box center [922, 128] width 16 height 16
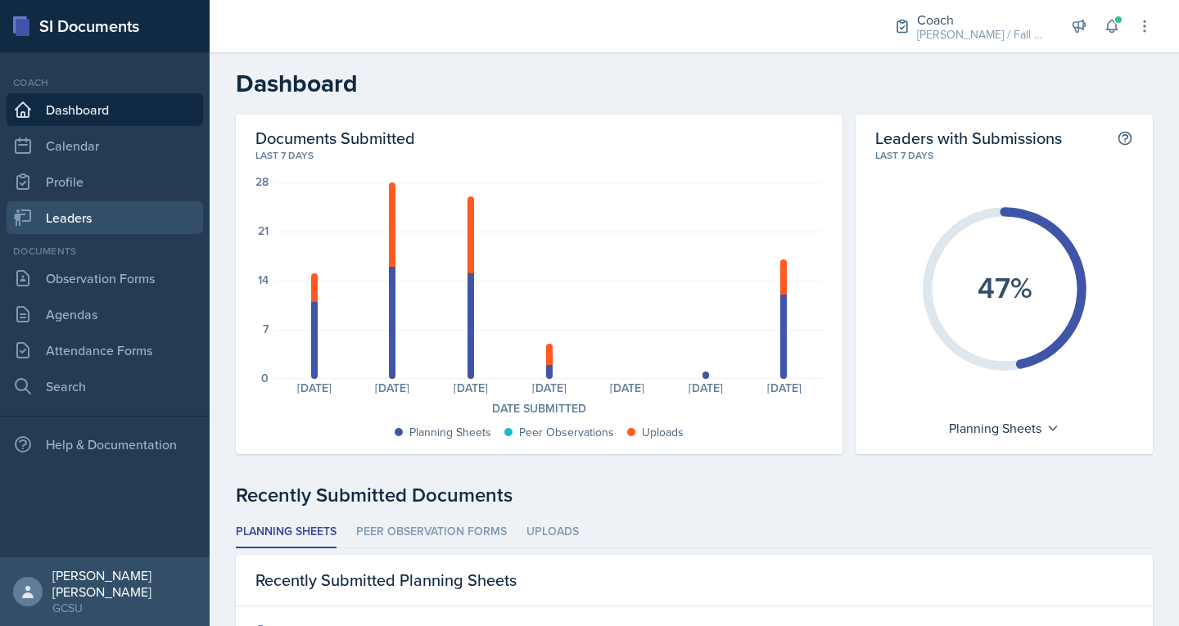
click at [86, 223] on link "Leaders" at bounding box center [105, 217] width 197 height 33
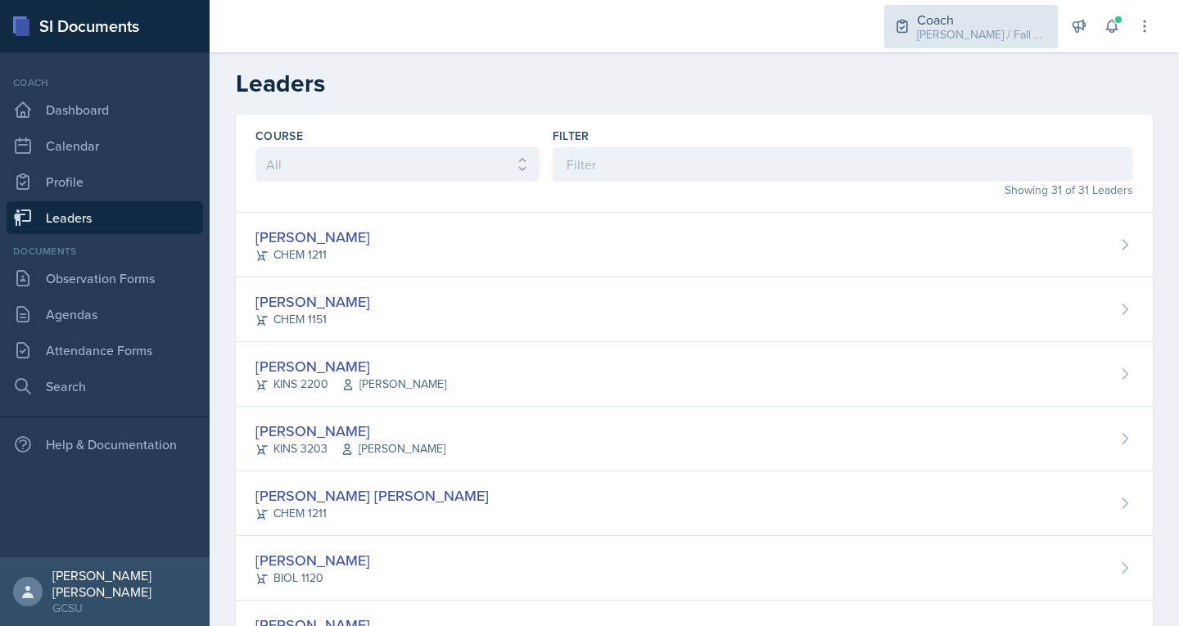
click at [970, 22] on div "Coach" at bounding box center [982, 20] width 131 height 20
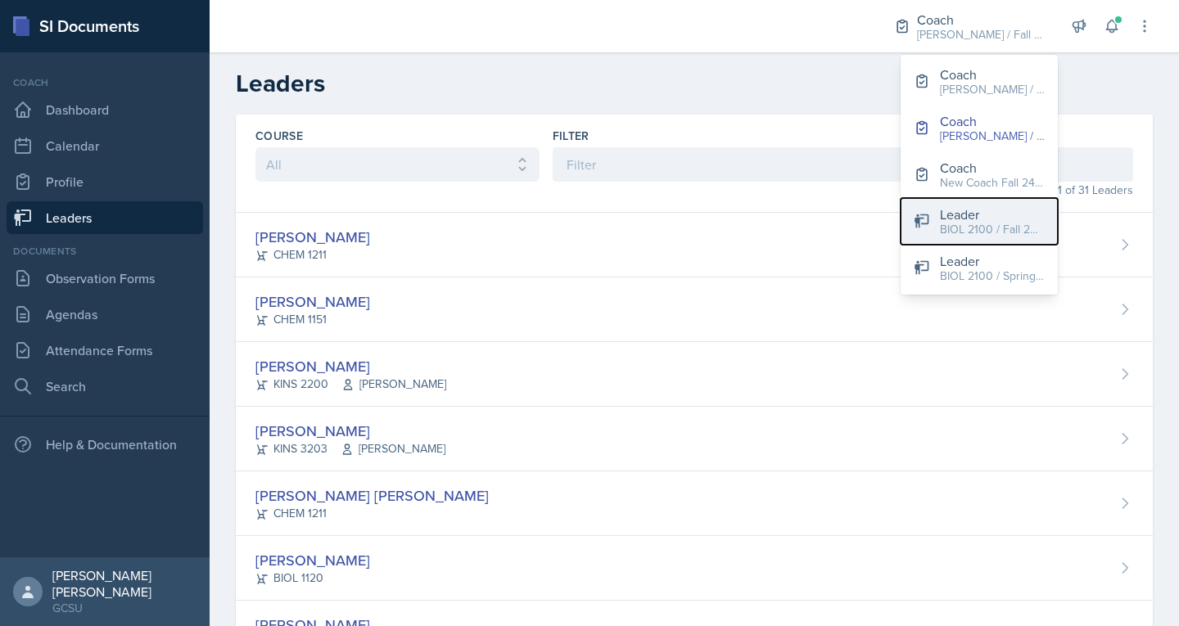
click at [964, 216] on div "Leader" at bounding box center [992, 215] width 105 height 20
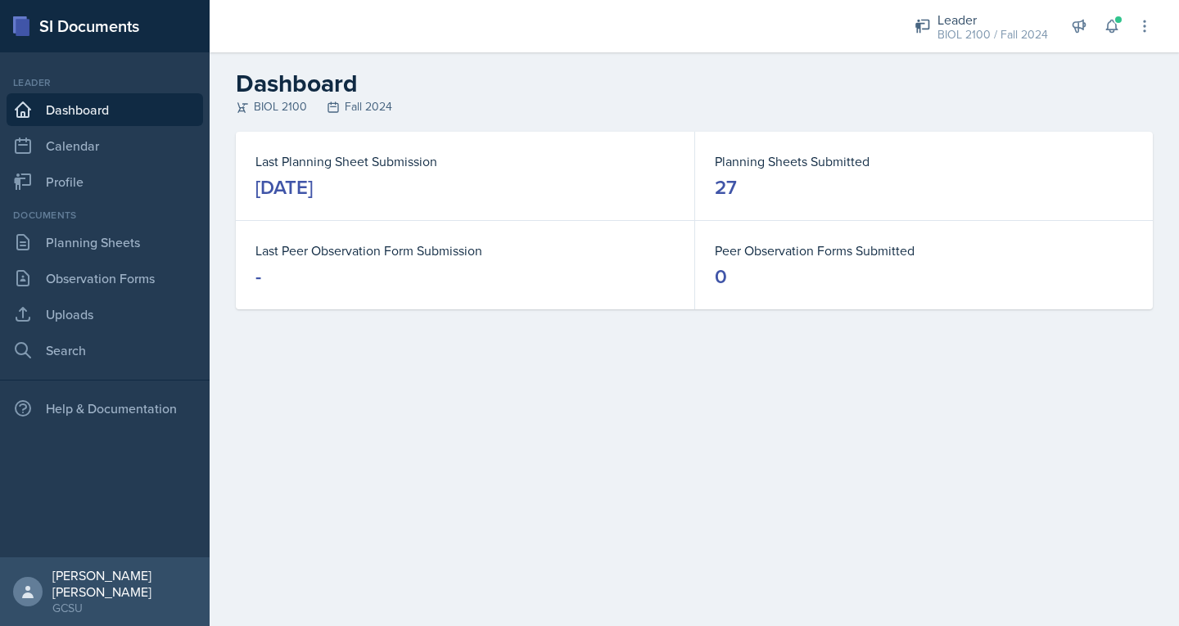
click at [91, 109] on link "Dashboard" at bounding box center [105, 109] width 197 height 33
click at [111, 254] on link "Planning Sheets" at bounding box center [105, 242] width 197 height 33
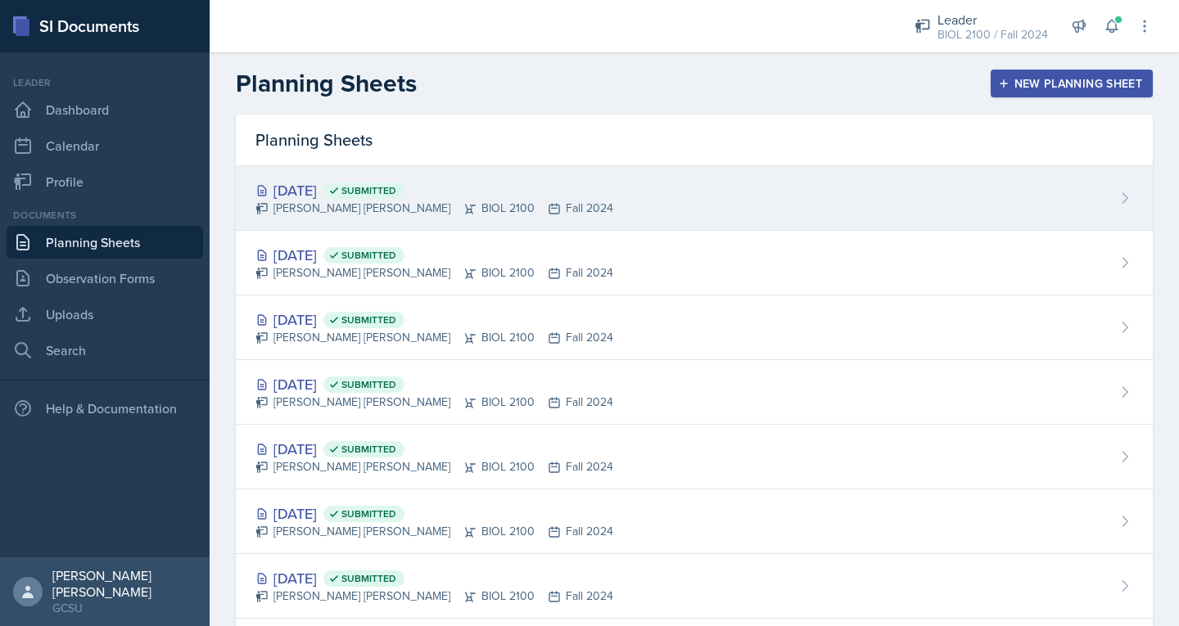
click at [310, 202] on div "Connor Sivley BIOL 2100 Fall 2024" at bounding box center [434, 208] width 358 height 17
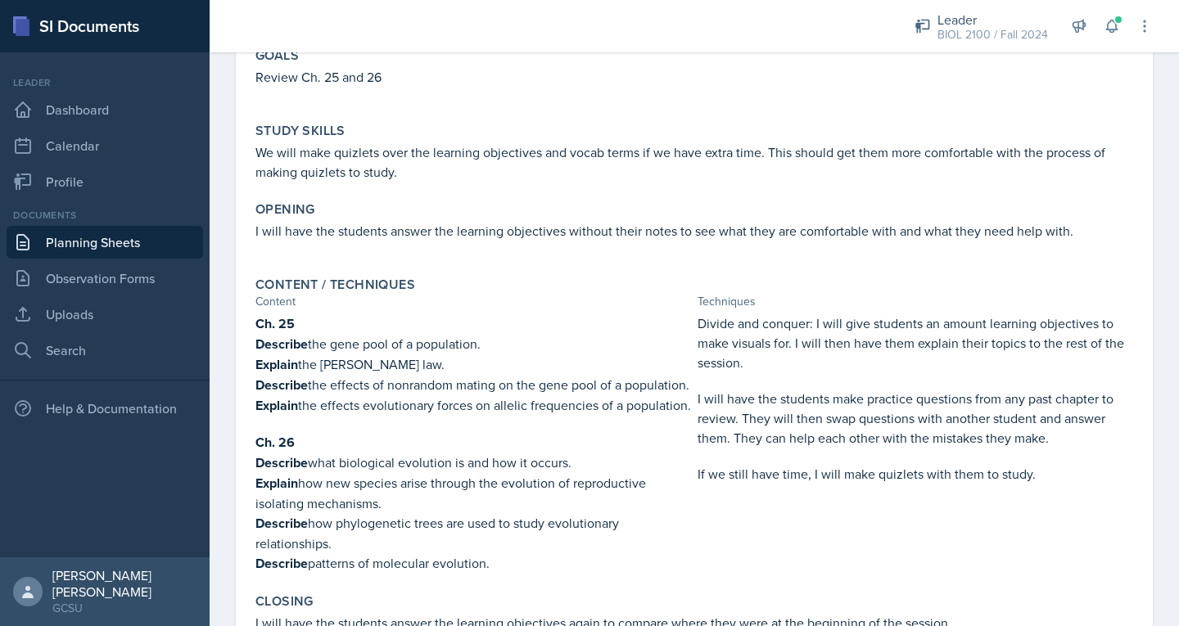
scroll to position [170, 0]
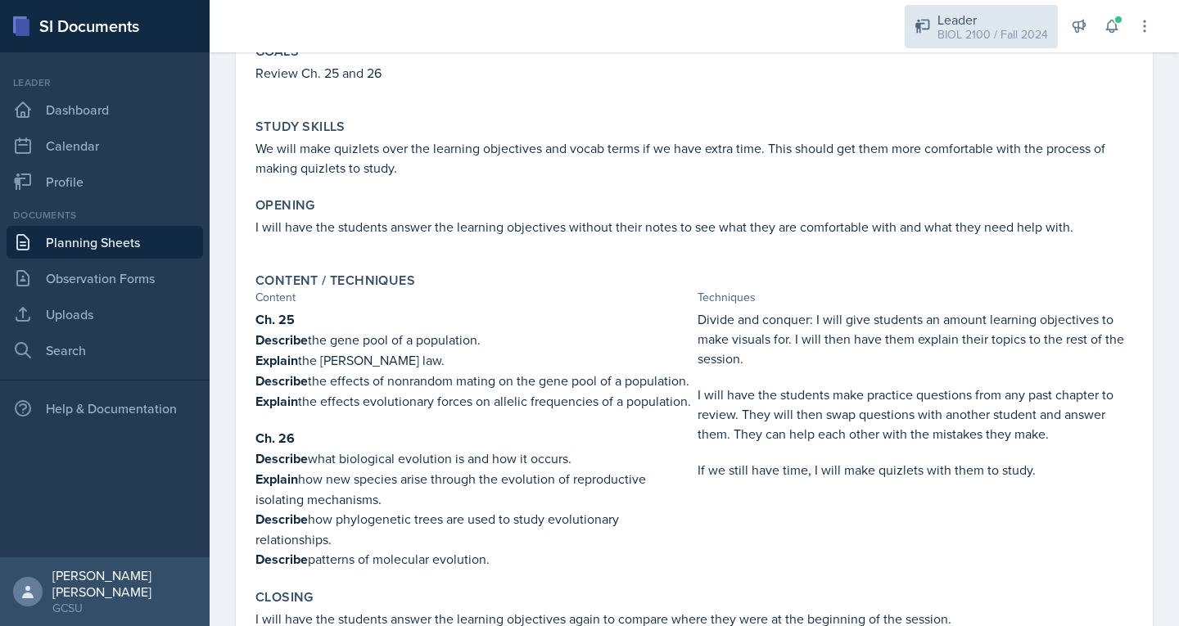
click at [1013, 16] on div "Leader" at bounding box center [993, 20] width 111 height 20
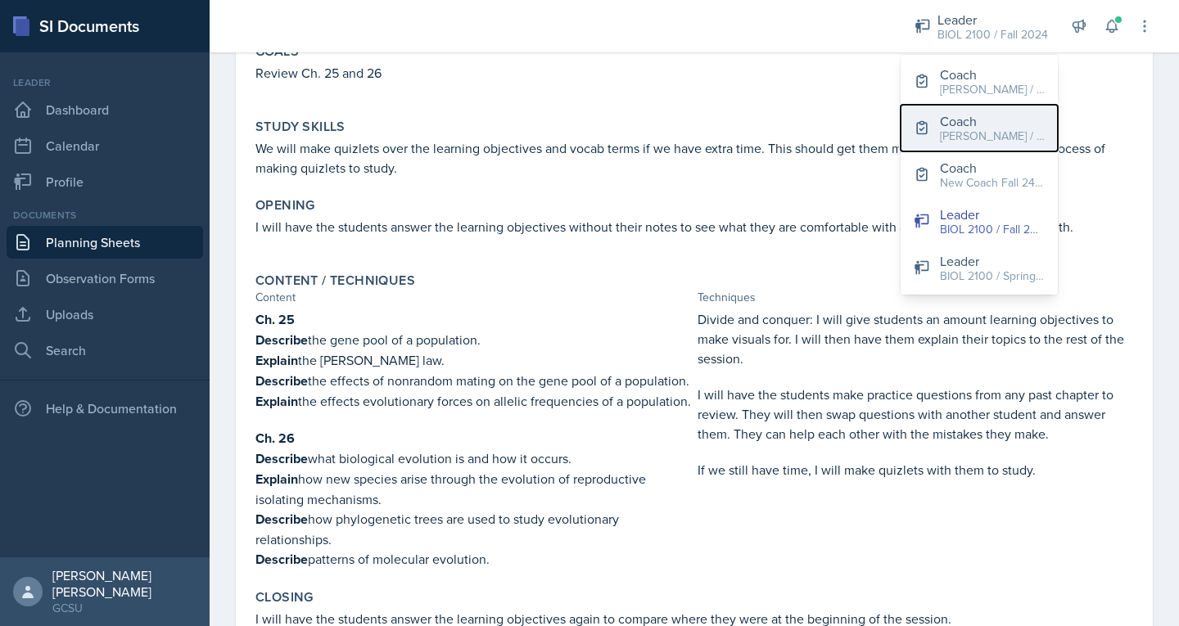
click at [978, 124] on div "Coach" at bounding box center [992, 121] width 105 height 20
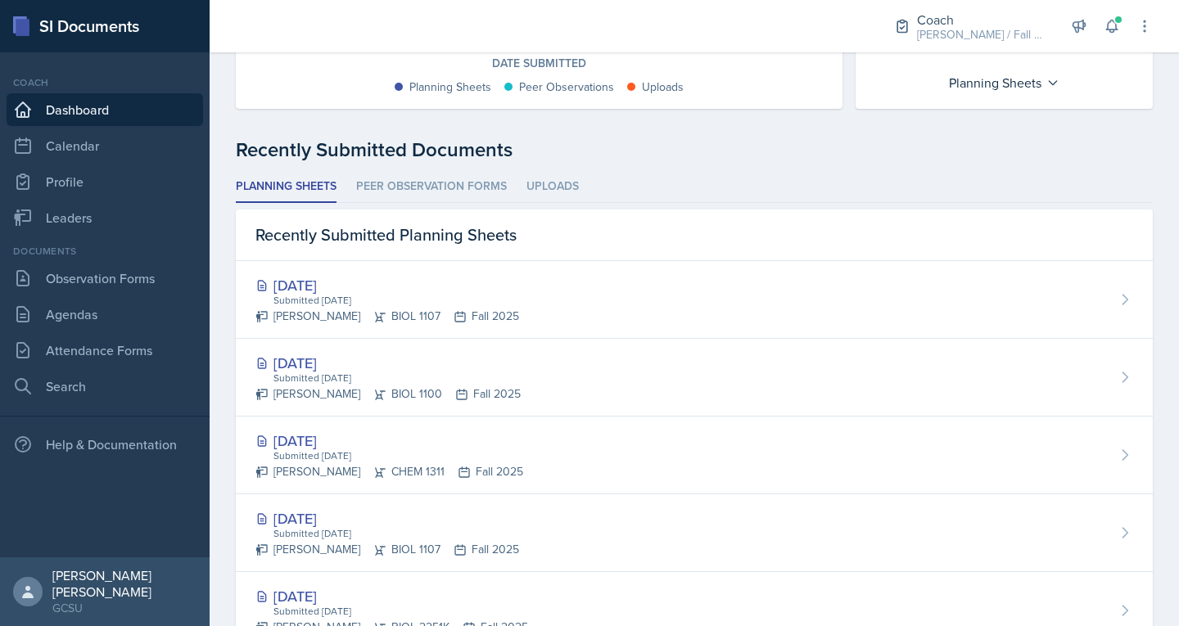
scroll to position [346, 0]
